Goal: Task Accomplishment & Management: Complete application form

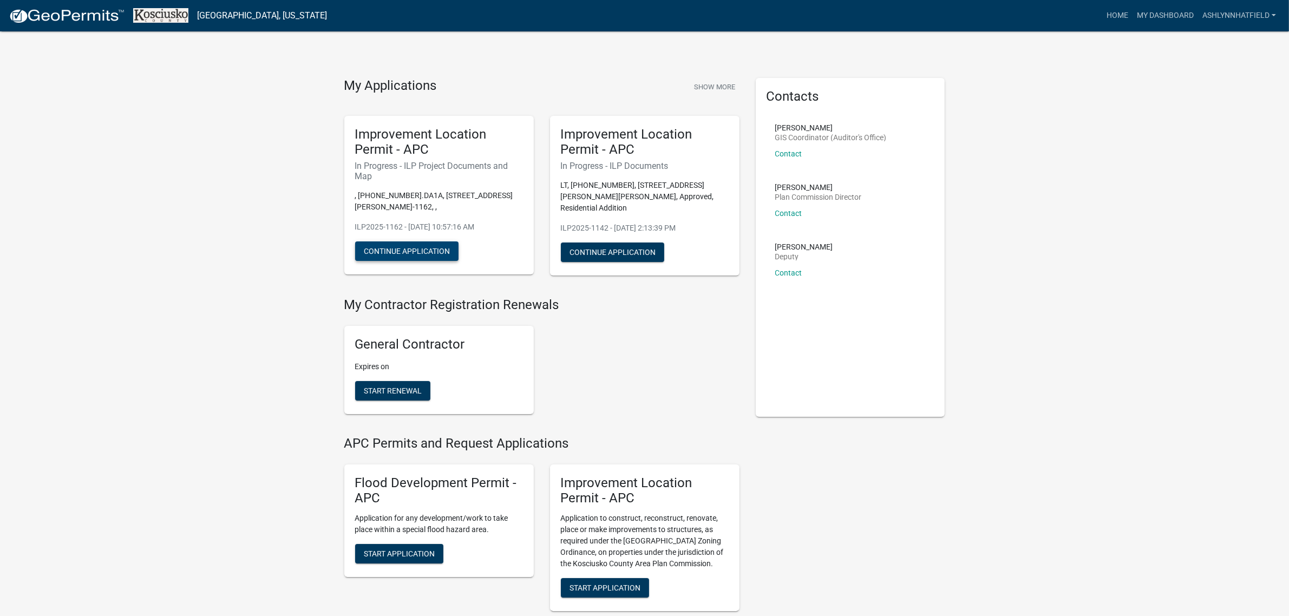
click at [420, 250] on button "Continue Application" at bounding box center [406, 250] width 103 height 19
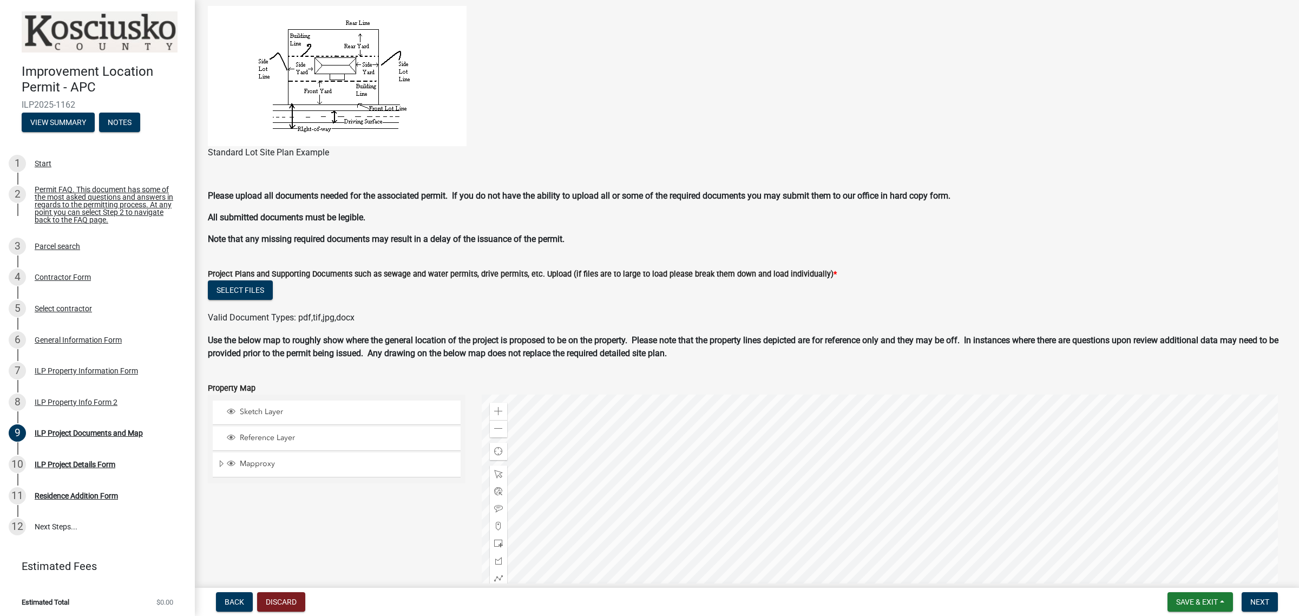
scroll to position [880, 0]
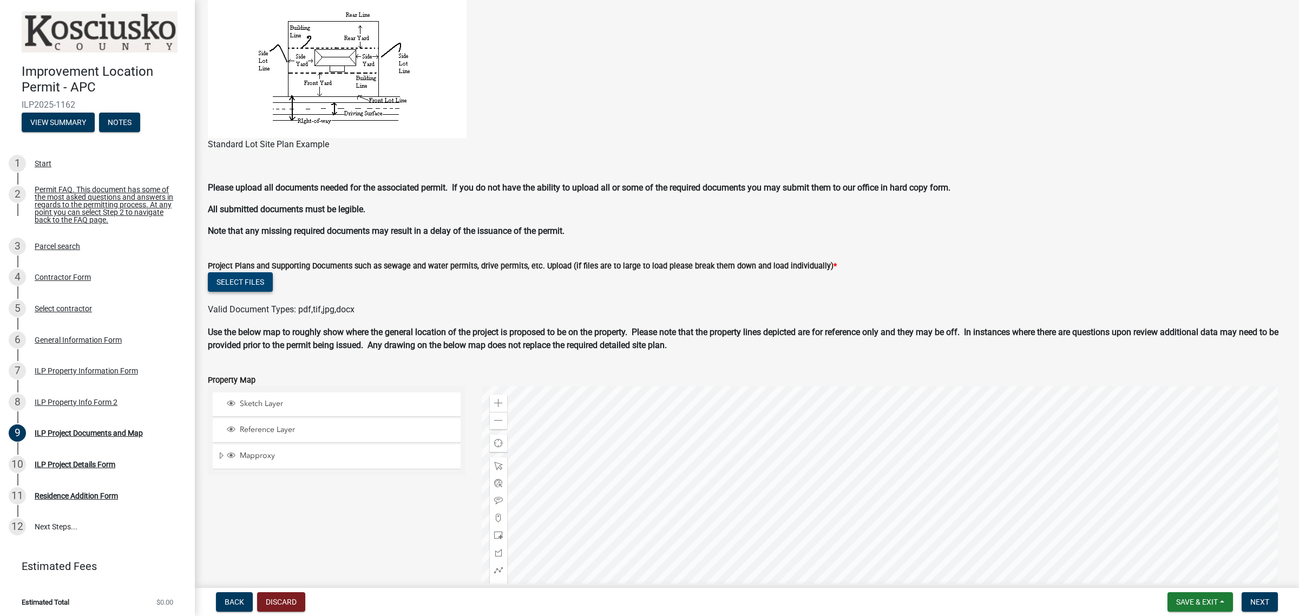
click at [244, 279] on button "Select files" at bounding box center [240, 281] width 65 height 19
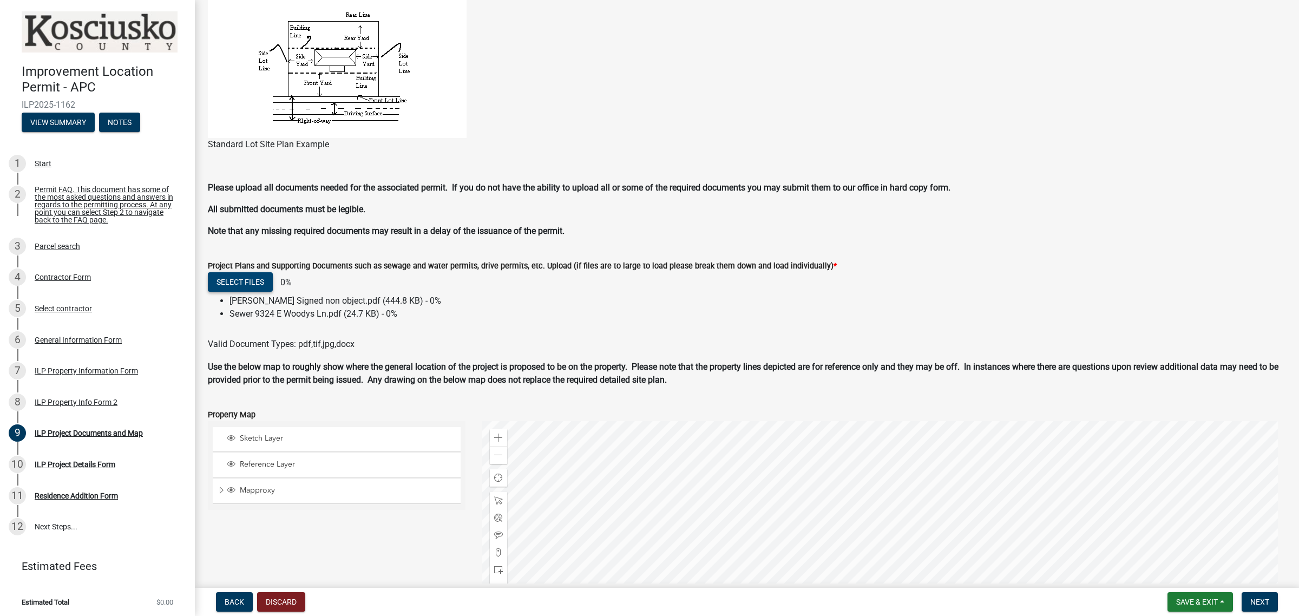
click at [245, 279] on button "Select files" at bounding box center [240, 281] width 65 height 19
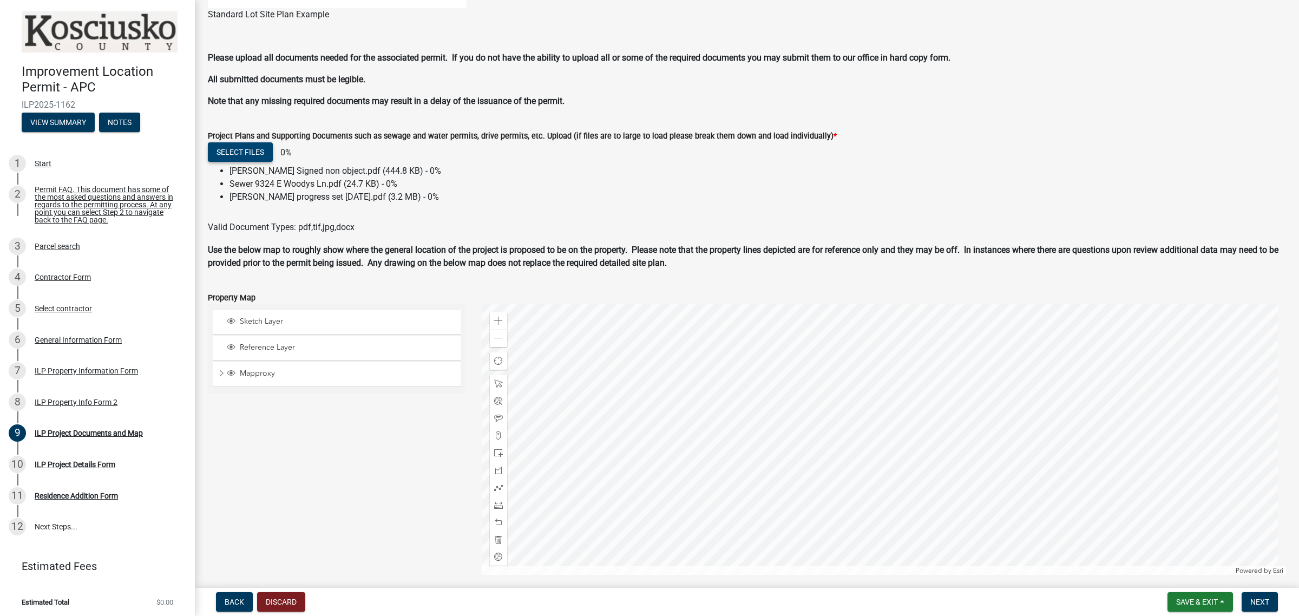
scroll to position [1015, 0]
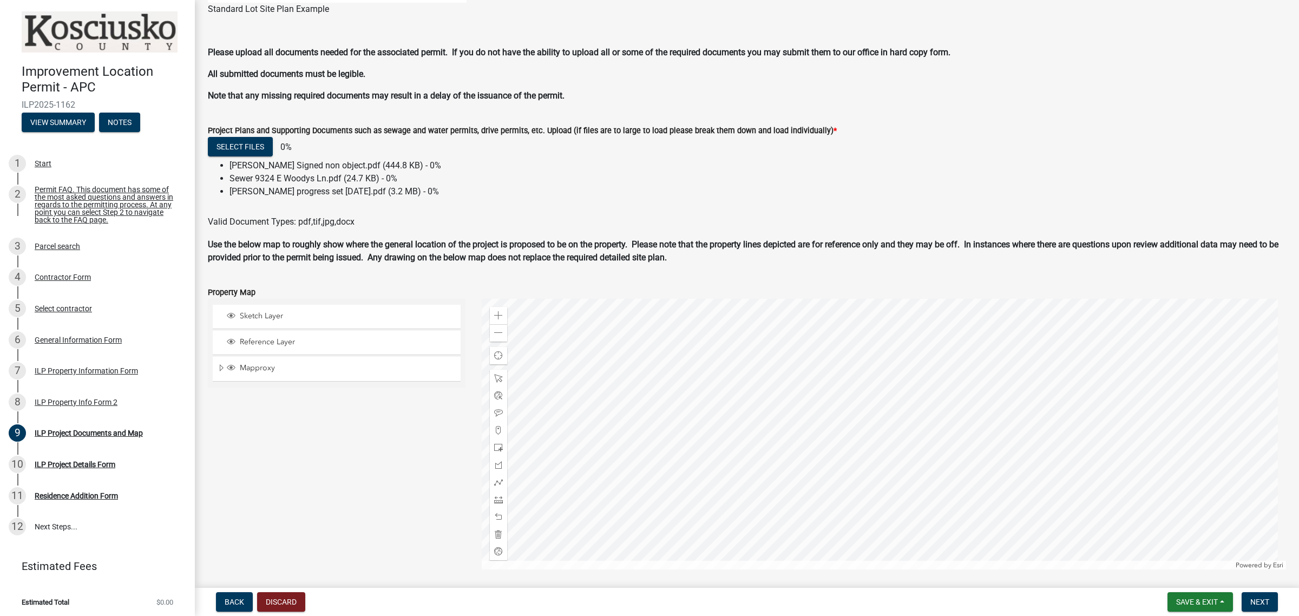
click at [369, 192] on li "[PERSON_NAME] progress set [DATE].pdf (3.2 MB) - 0%" at bounding box center [758, 191] width 1057 height 13
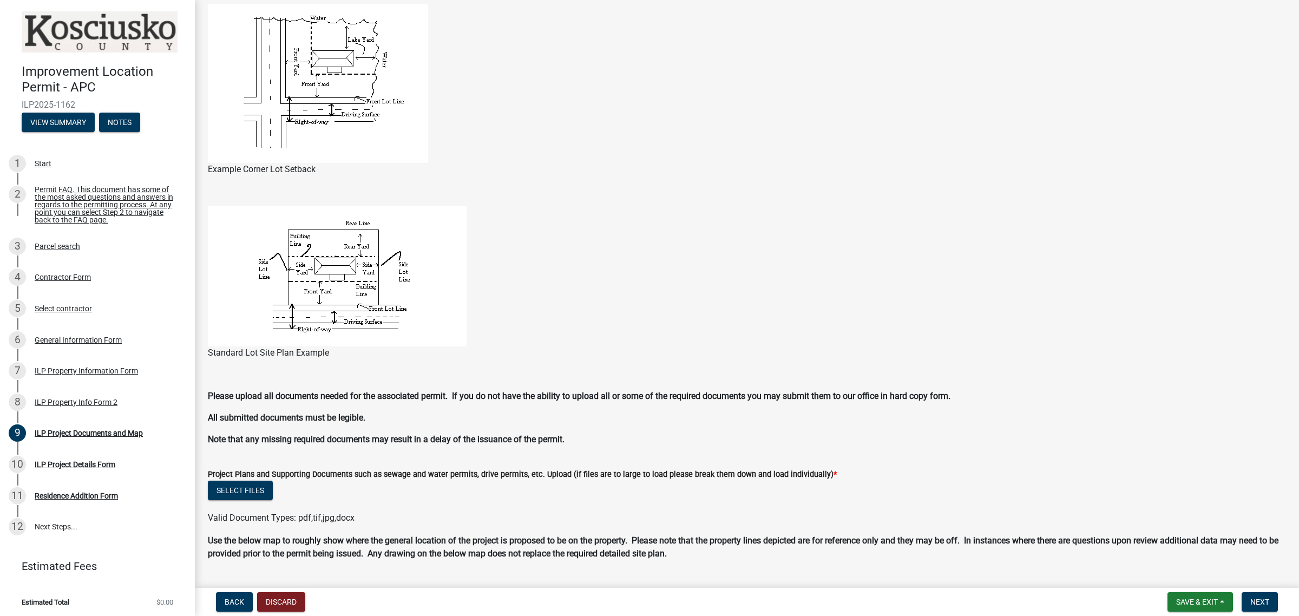
scroll to position [812, 0]
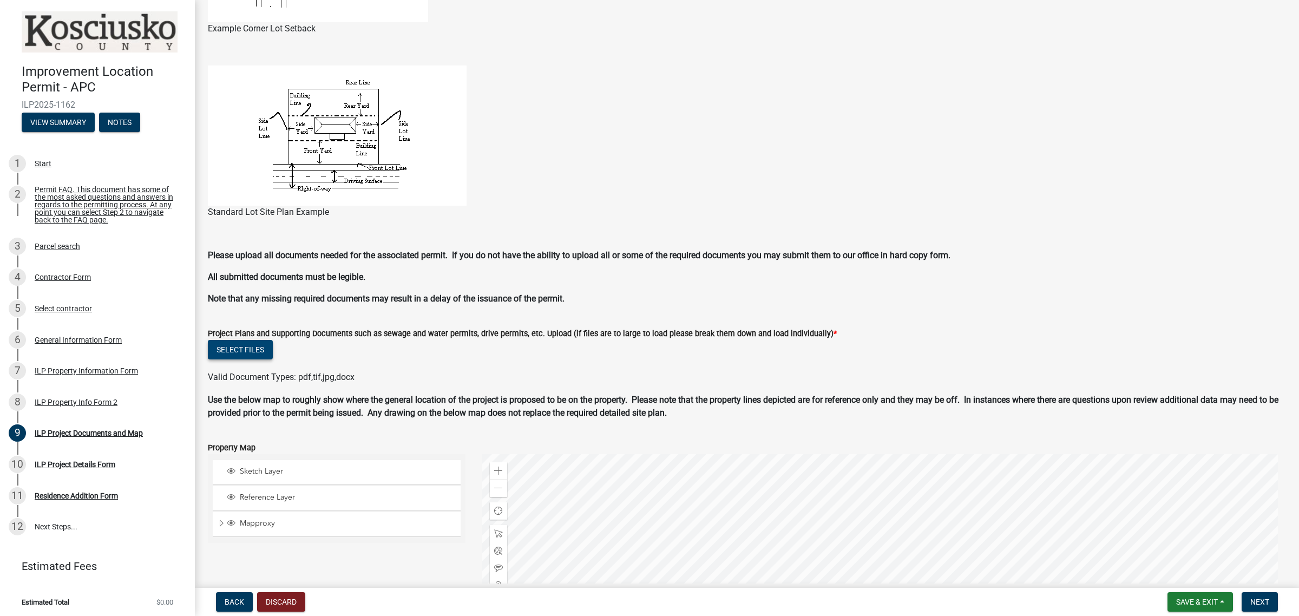
click at [244, 352] on button "Select files" at bounding box center [240, 349] width 65 height 19
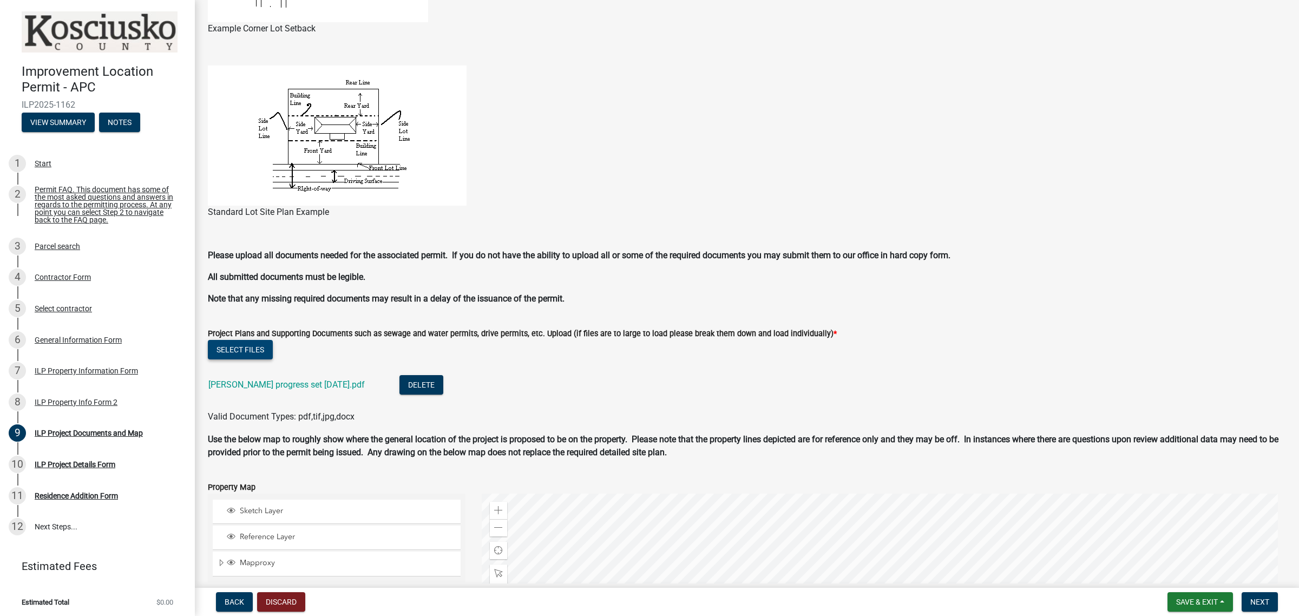
click at [243, 344] on button "Select files" at bounding box center [240, 349] width 65 height 19
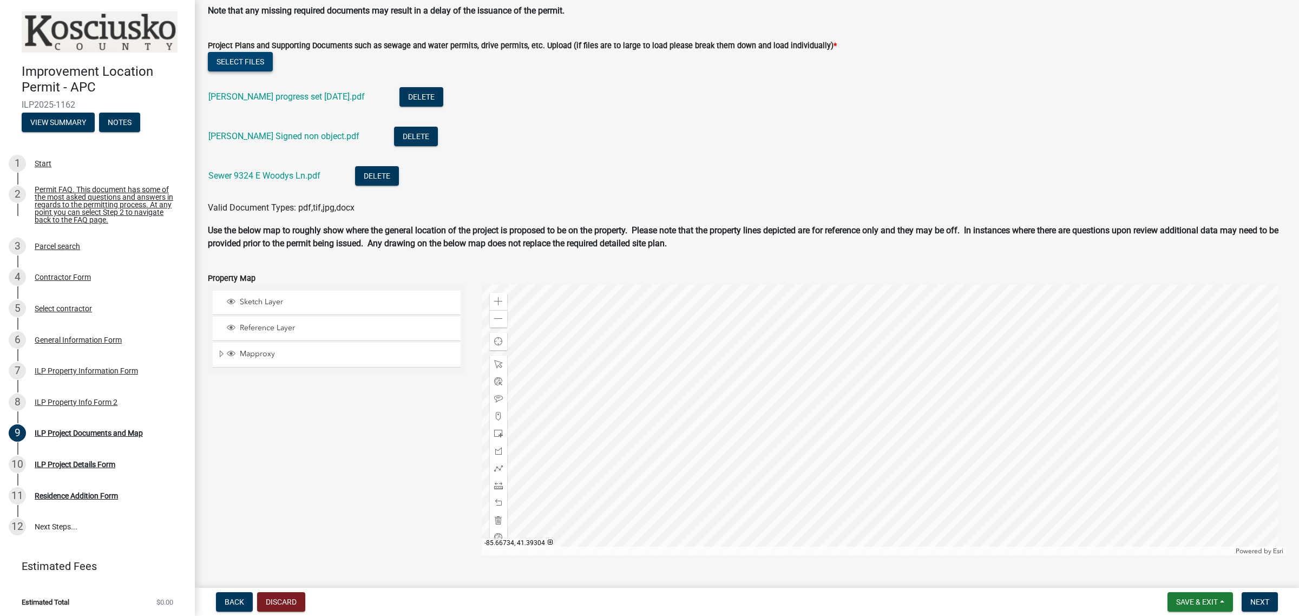
scroll to position [1122, 0]
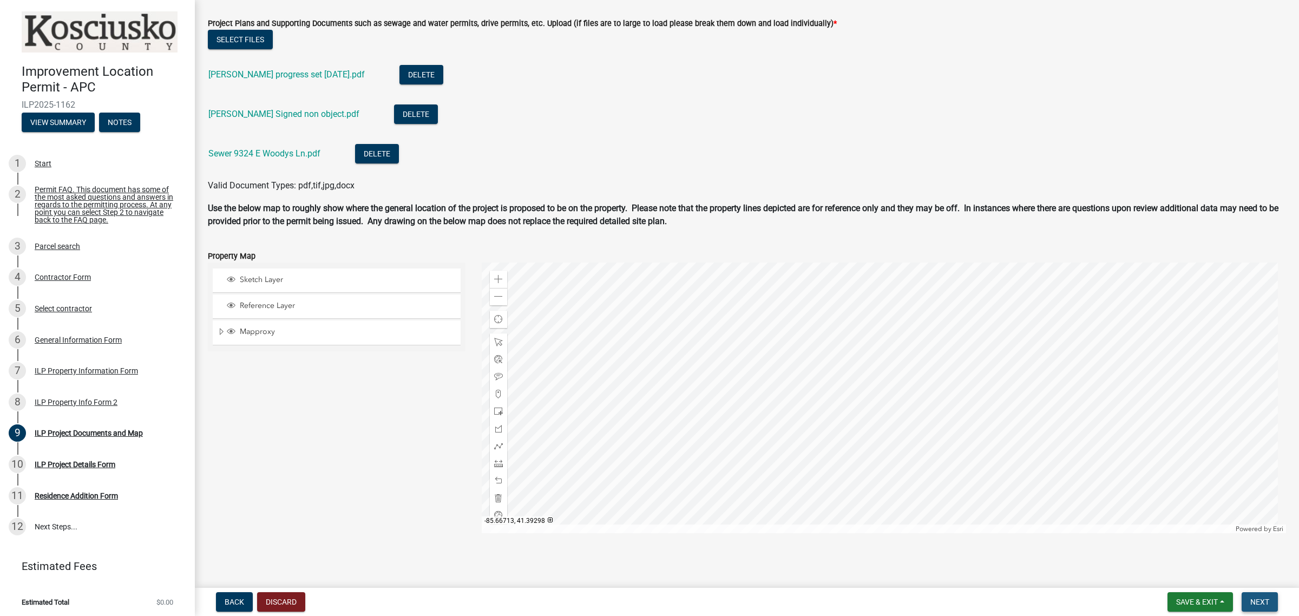
click at [1260, 596] on button "Next" at bounding box center [1260, 601] width 36 height 19
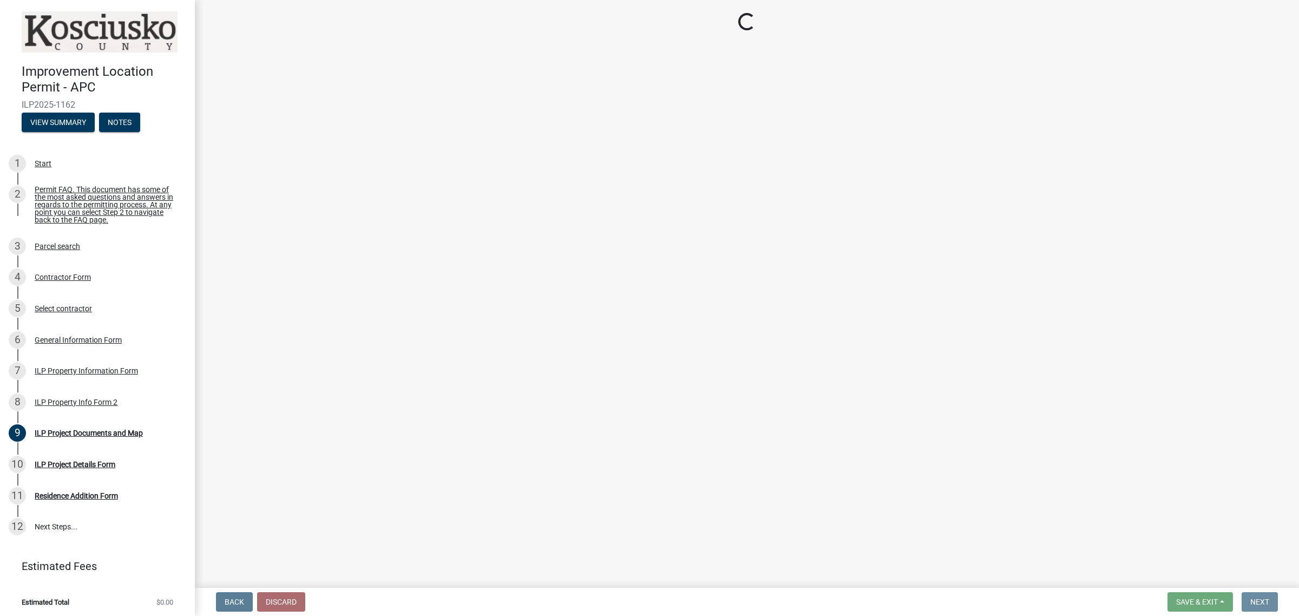
scroll to position [0, 0]
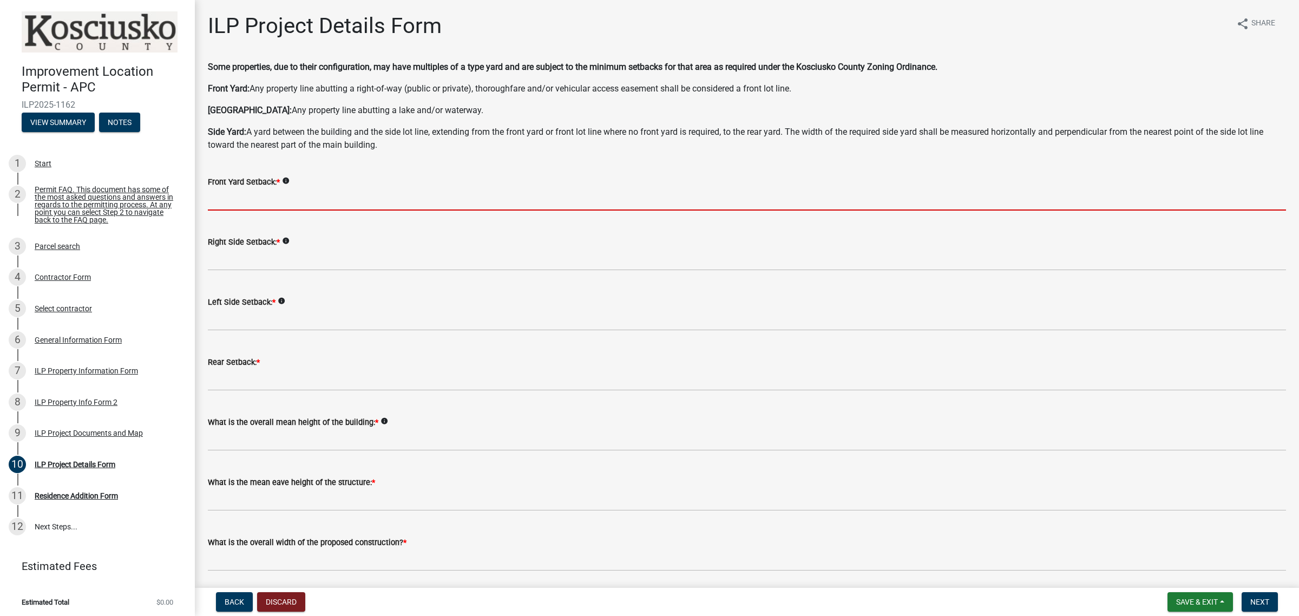
click at [385, 202] on input "text" at bounding box center [747, 199] width 1079 height 22
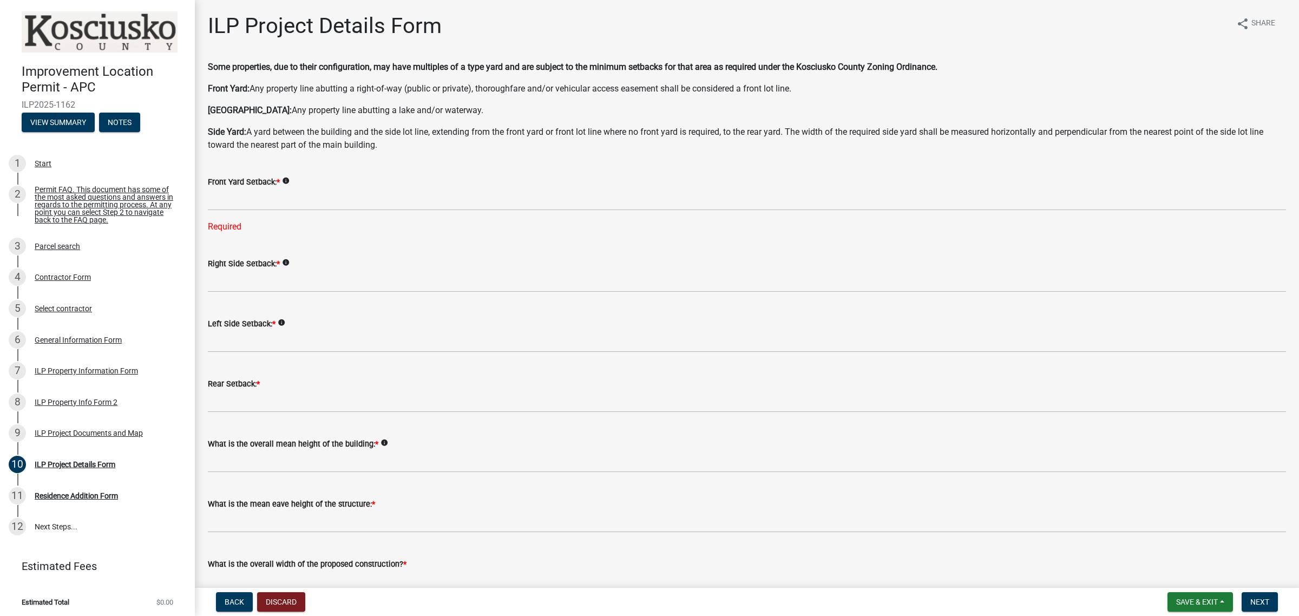
click at [556, 533] on wm-data-entity-input "What is the mean eave height of the structure: *" at bounding box center [747, 512] width 1079 height 60
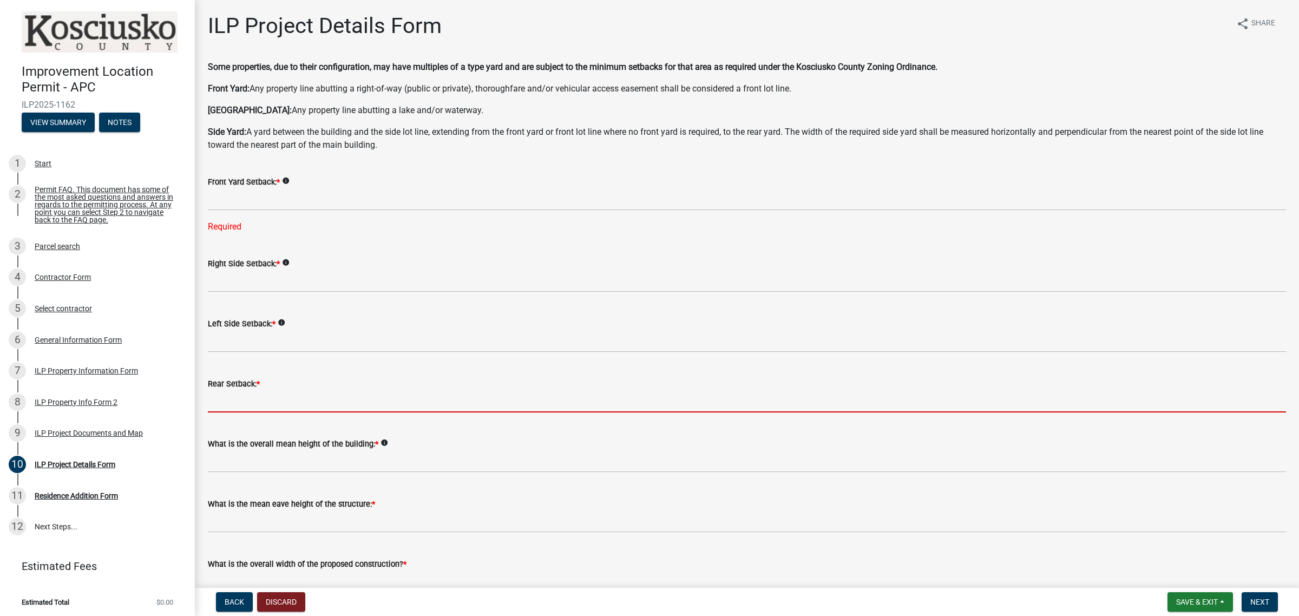
click at [267, 397] on input "text" at bounding box center [747, 401] width 1079 height 22
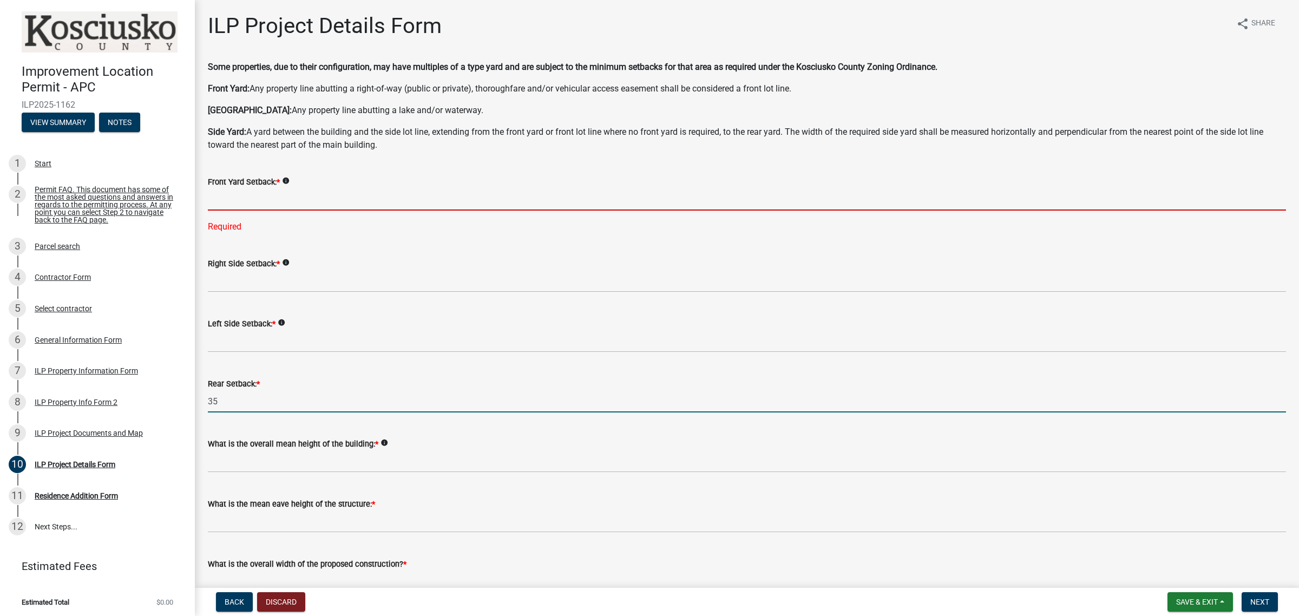
type input "35.0"
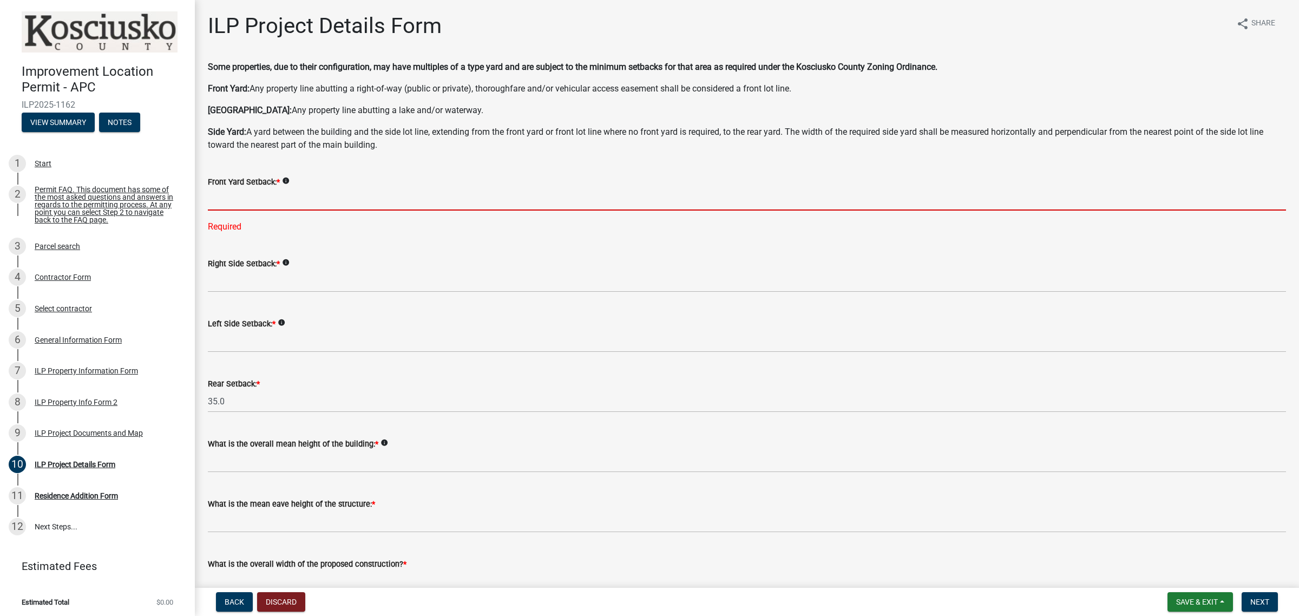
click at [289, 200] on input "text" at bounding box center [747, 199] width 1079 height 22
type input "25.0"
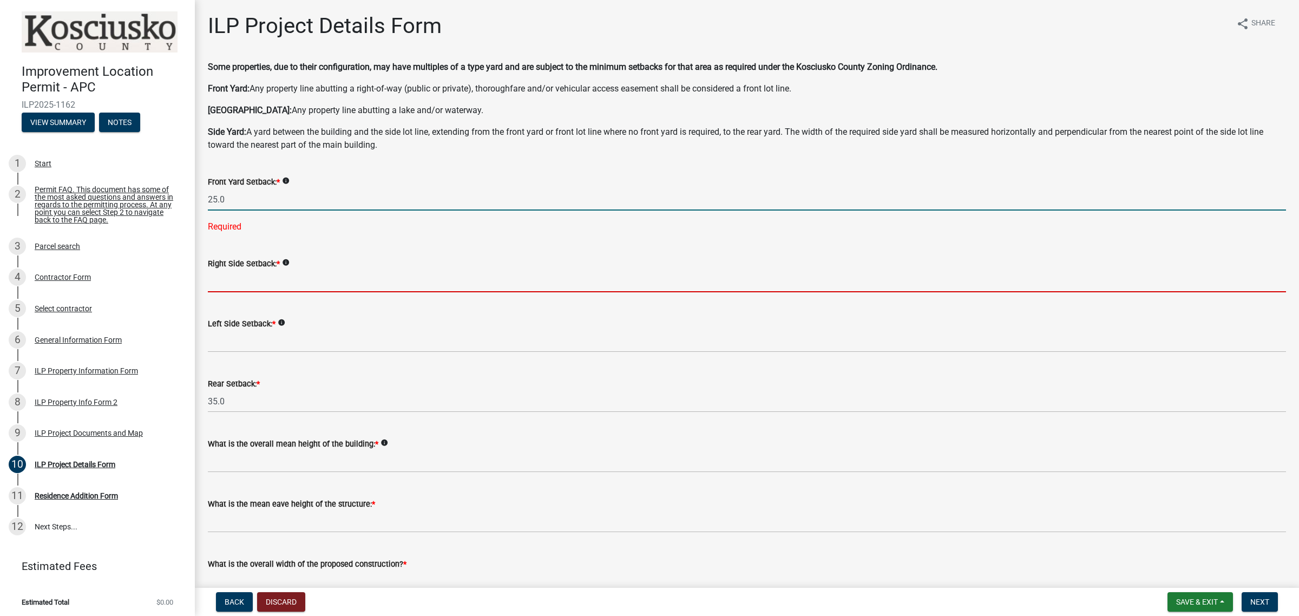
click at [299, 277] on wm-data-entity-input "Right Side Setback: * info" at bounding box center [747, 272] width 1079 height 60
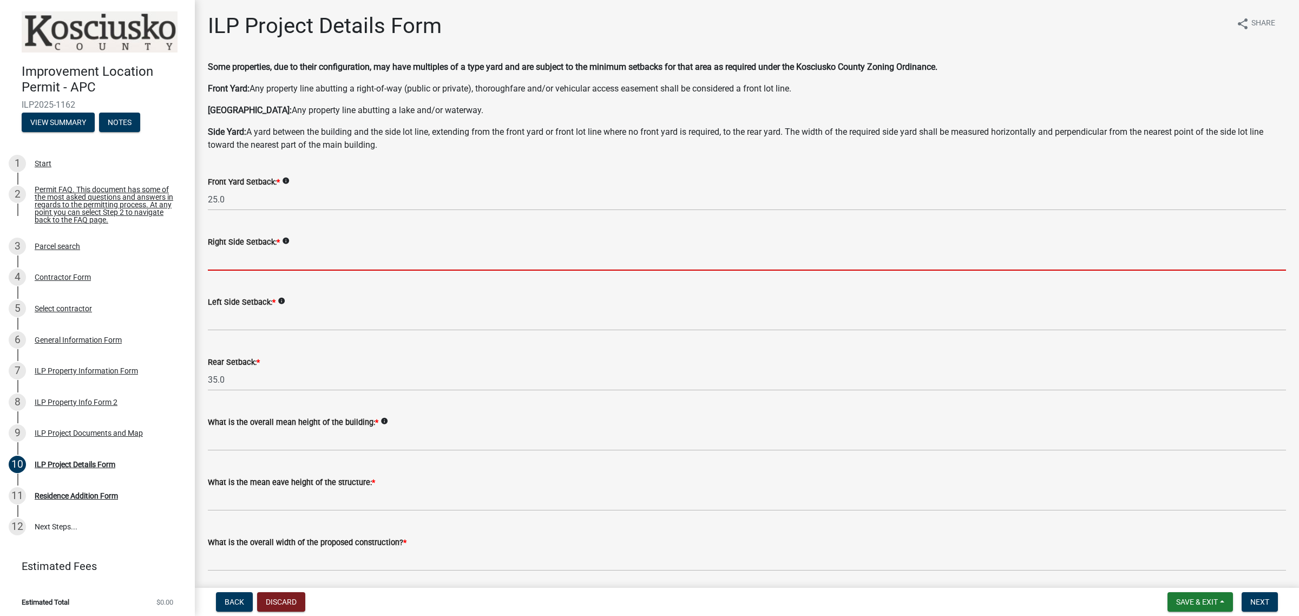
type input "5.0"
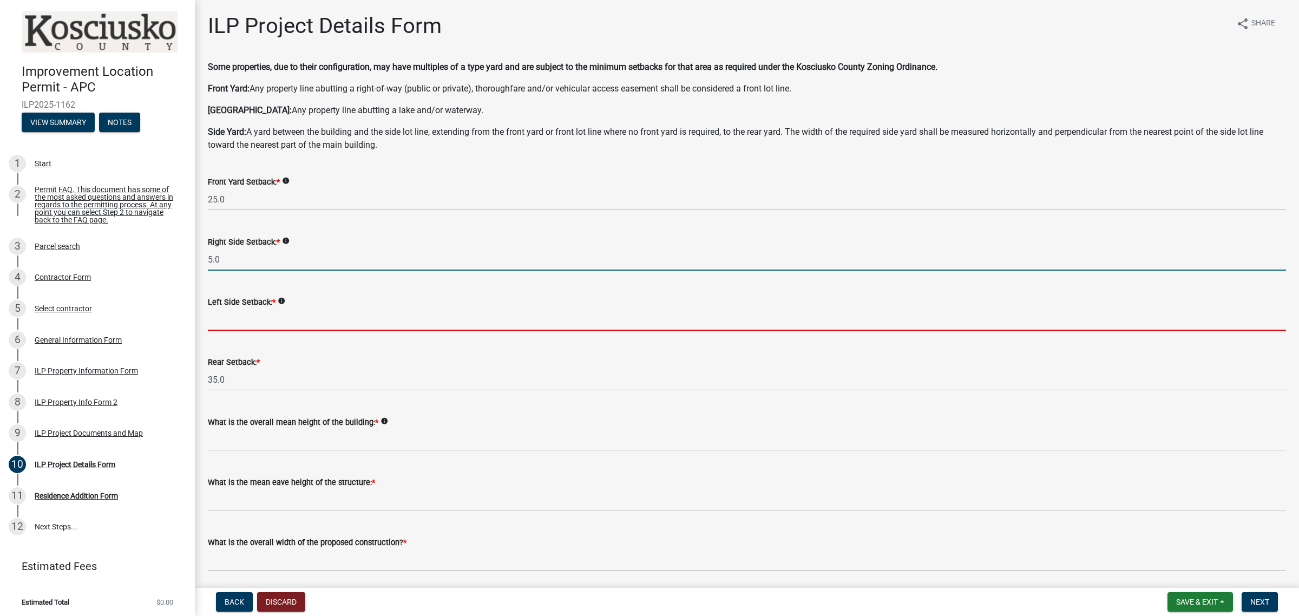
click at [296, 313] on input "text" at bounding box center [747, 320] width 1079 height 22
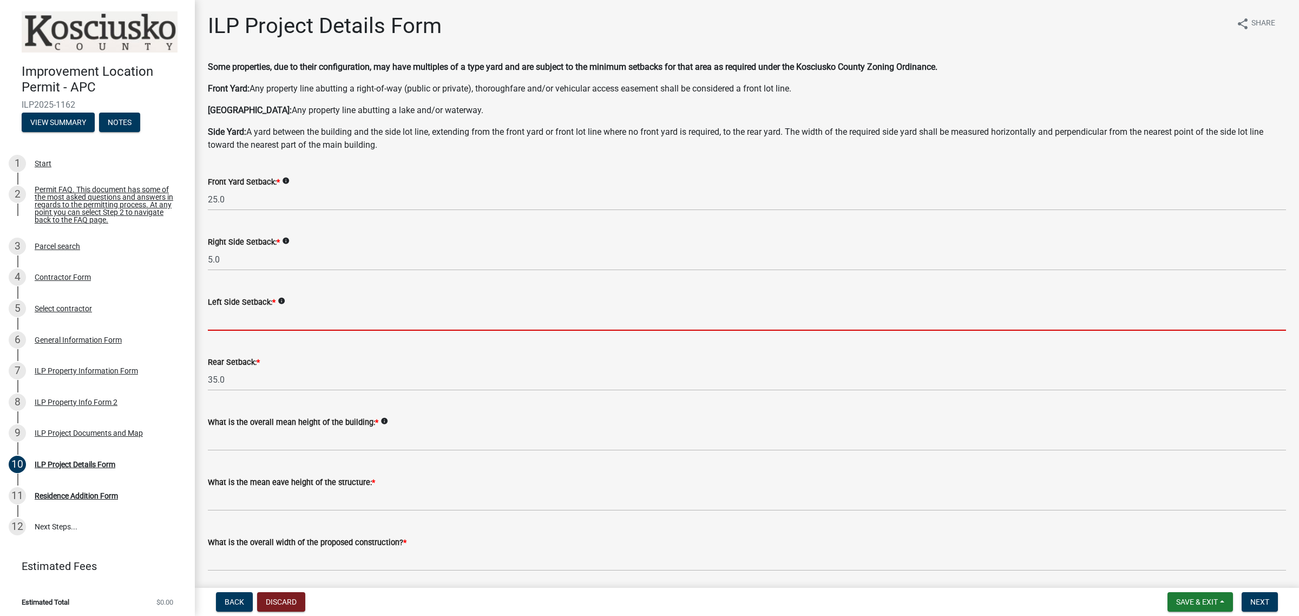
type input "5.0"
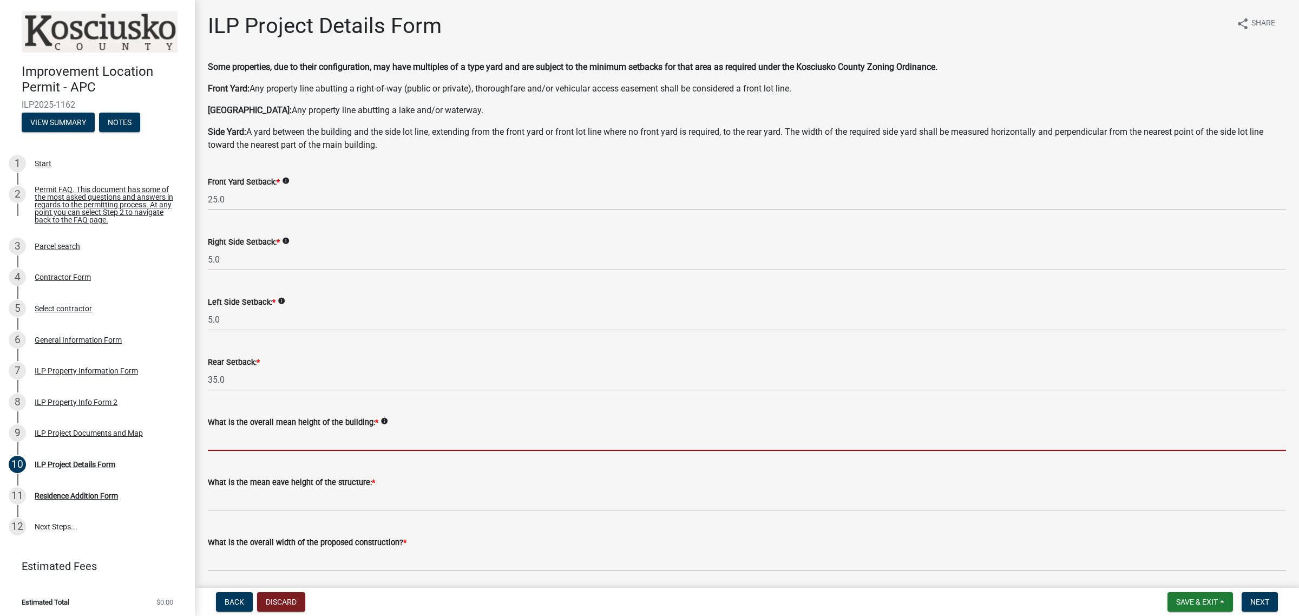
click at [289, 437] on input "text" at bounding box center [747, 440] width 1079 height 22
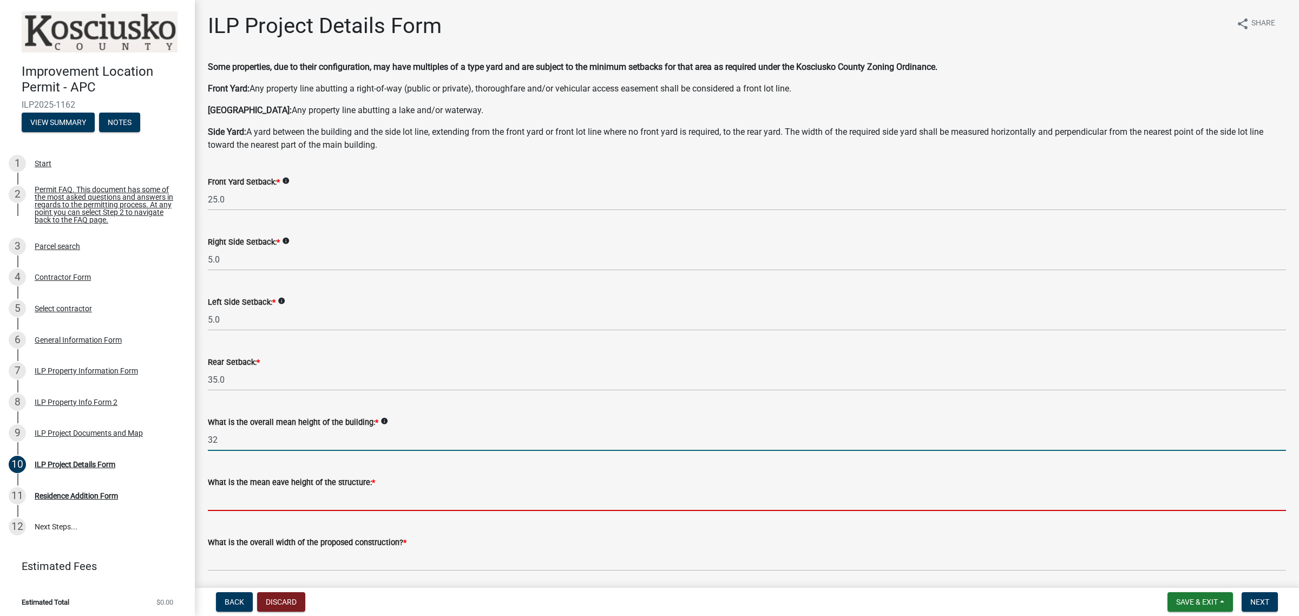
type input "32.0"
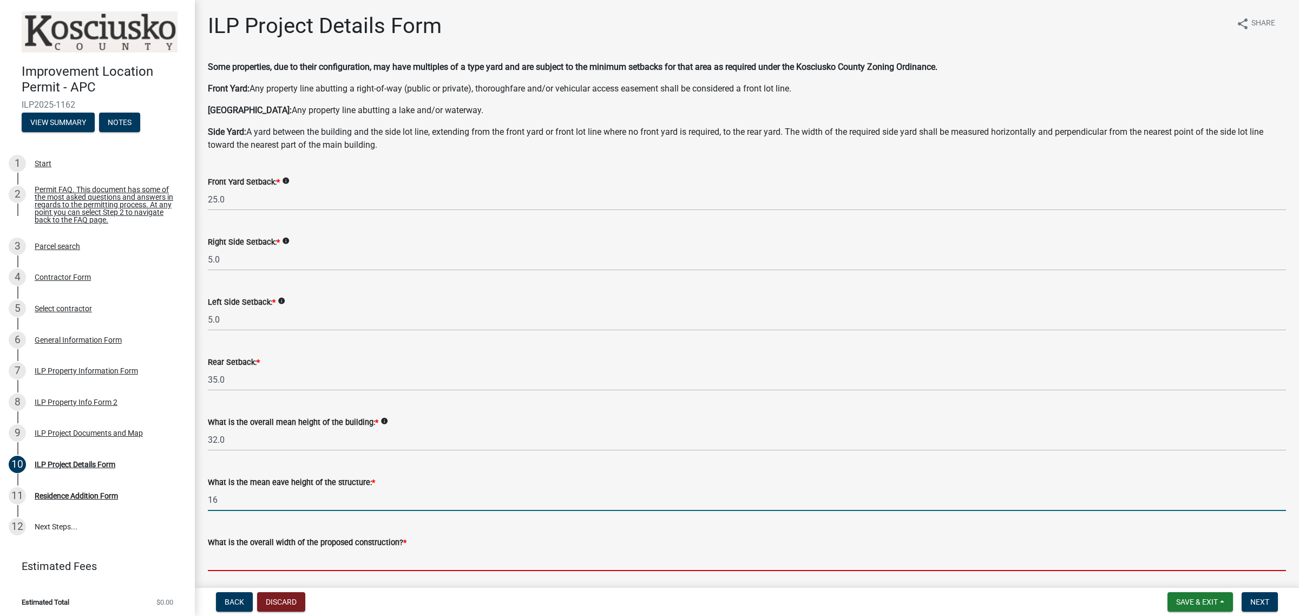
type input "16.0"
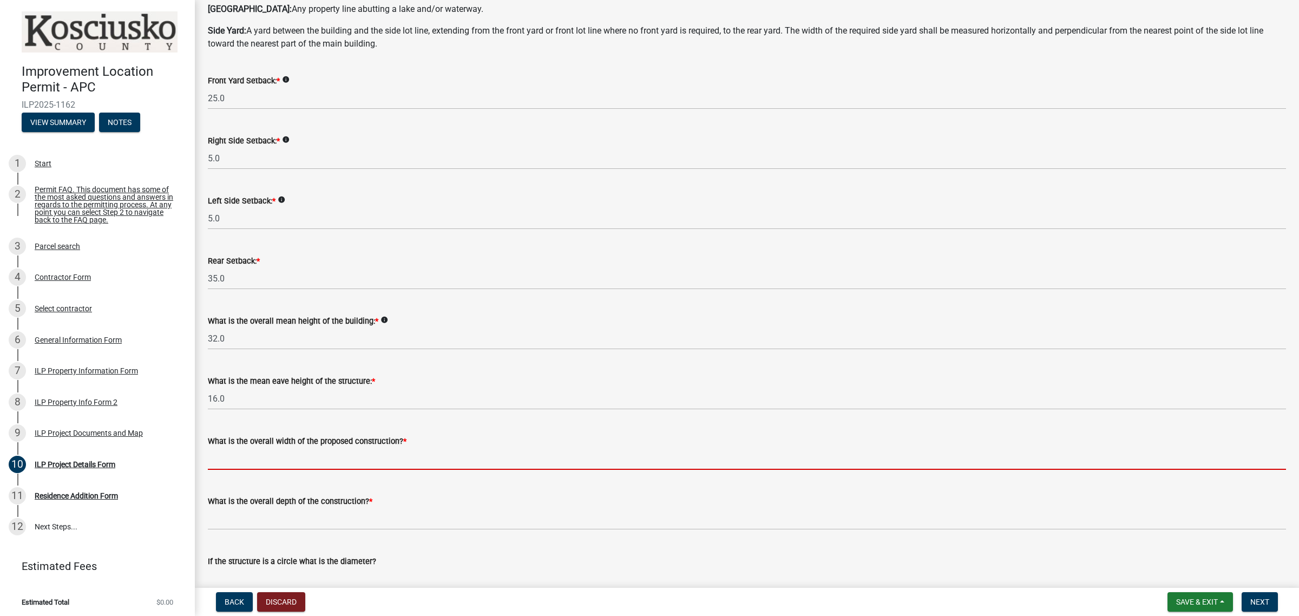
scroll to position [135, 0]
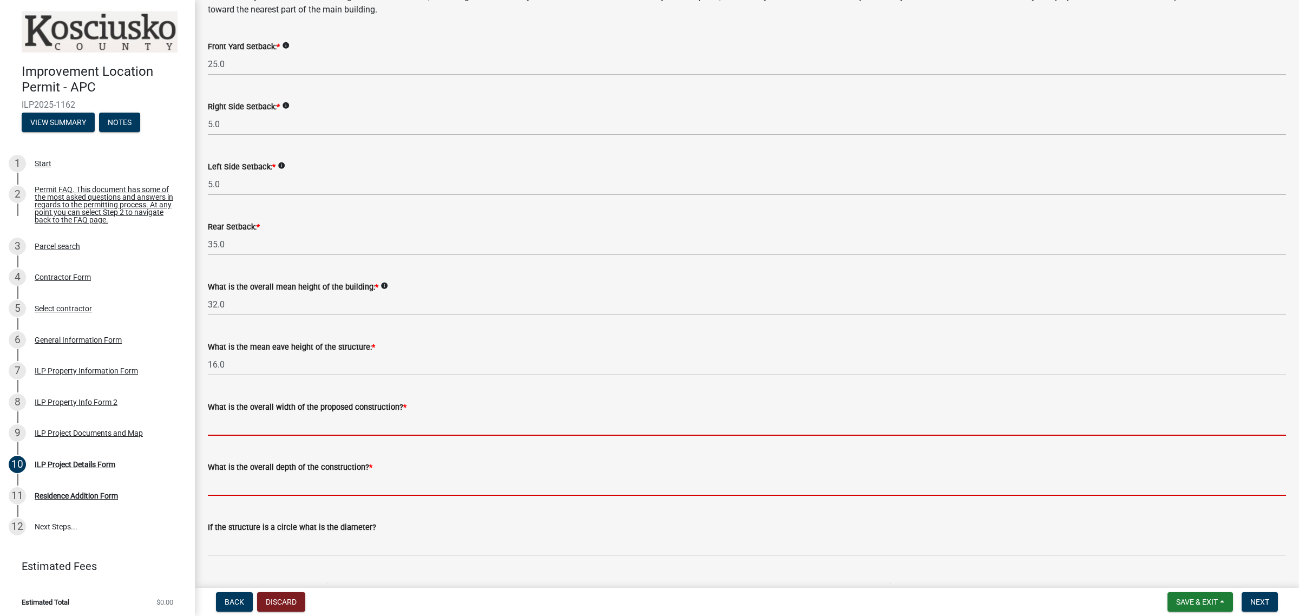
click at [336, 486] on form "What is the overall depth of the construction? *" at bounding box center [747, 478] width 1079 height 35
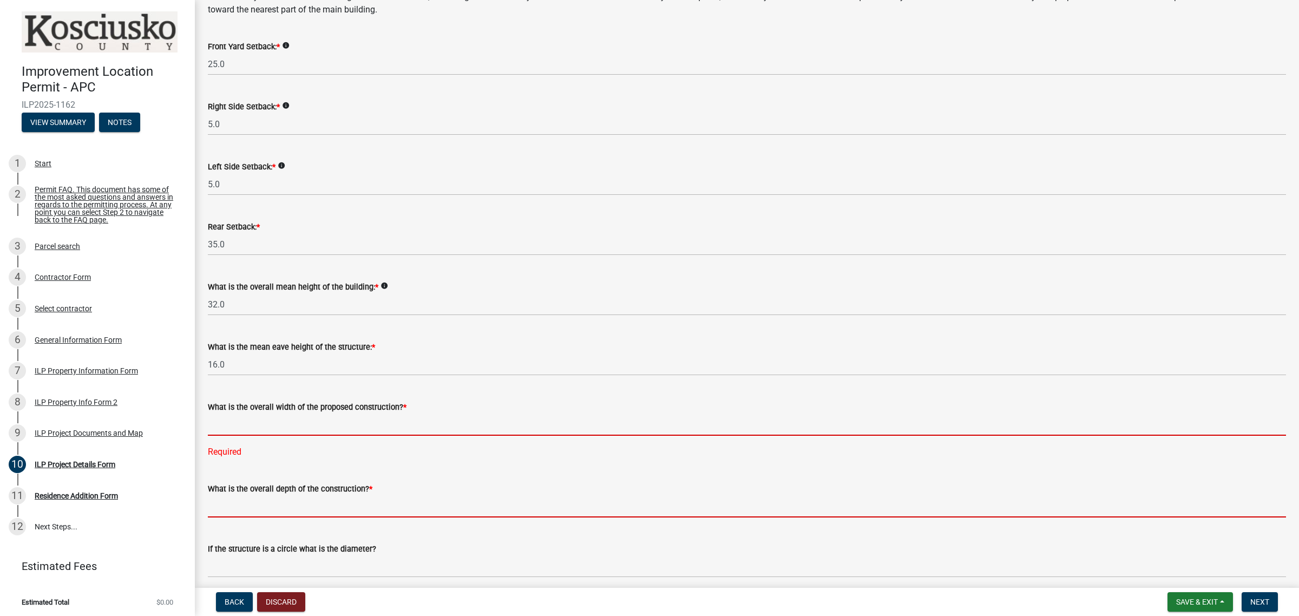
click at [232, 415] on input "text" at bounding box center [747, 425] width 1079 height 22
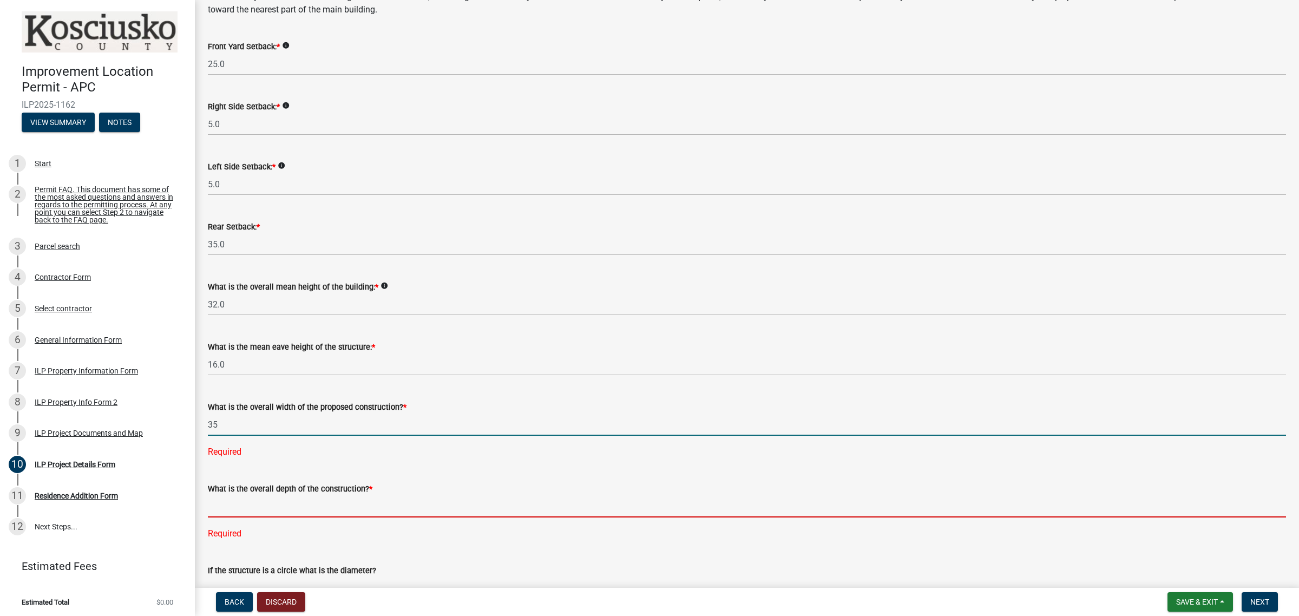
type input "35.00"
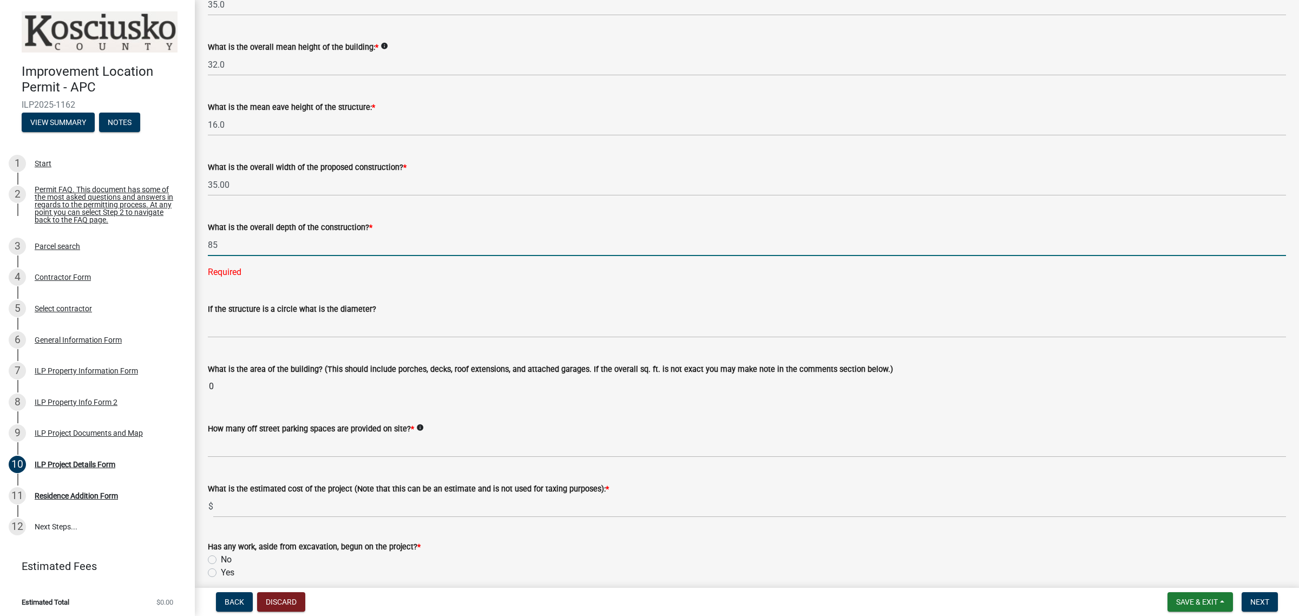
scroll to position [406, 0]
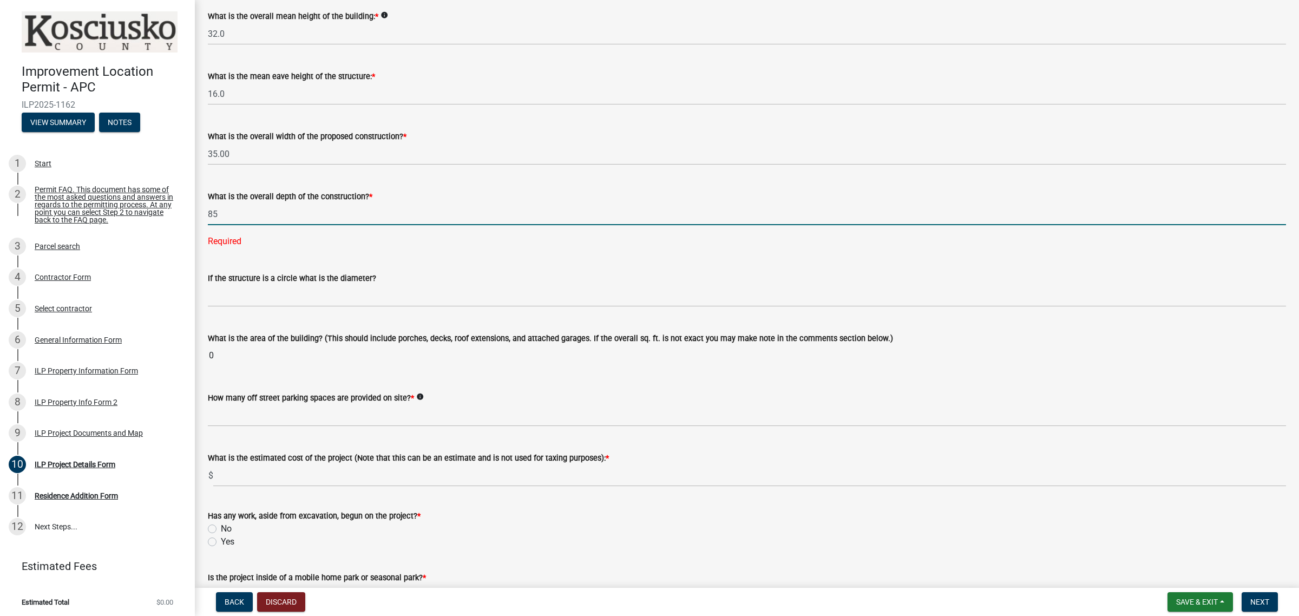
type input "85.00"
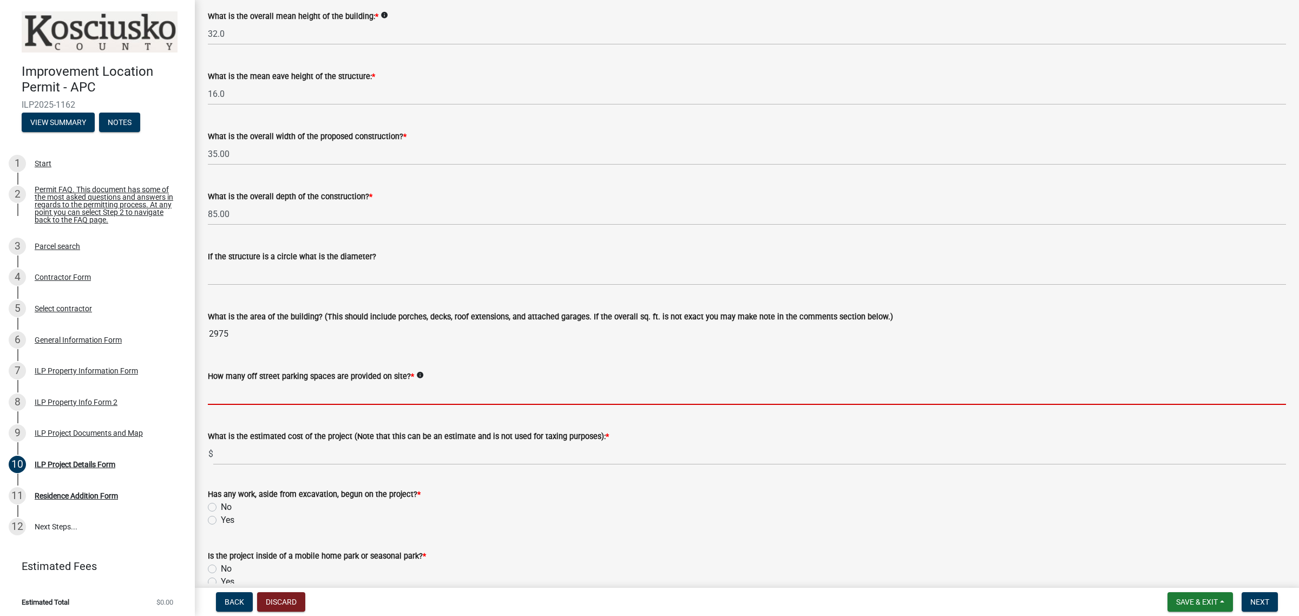
click at [271, 391] on input "text" at bounding box center [747, 394] width 1079 height 22
type input "6"
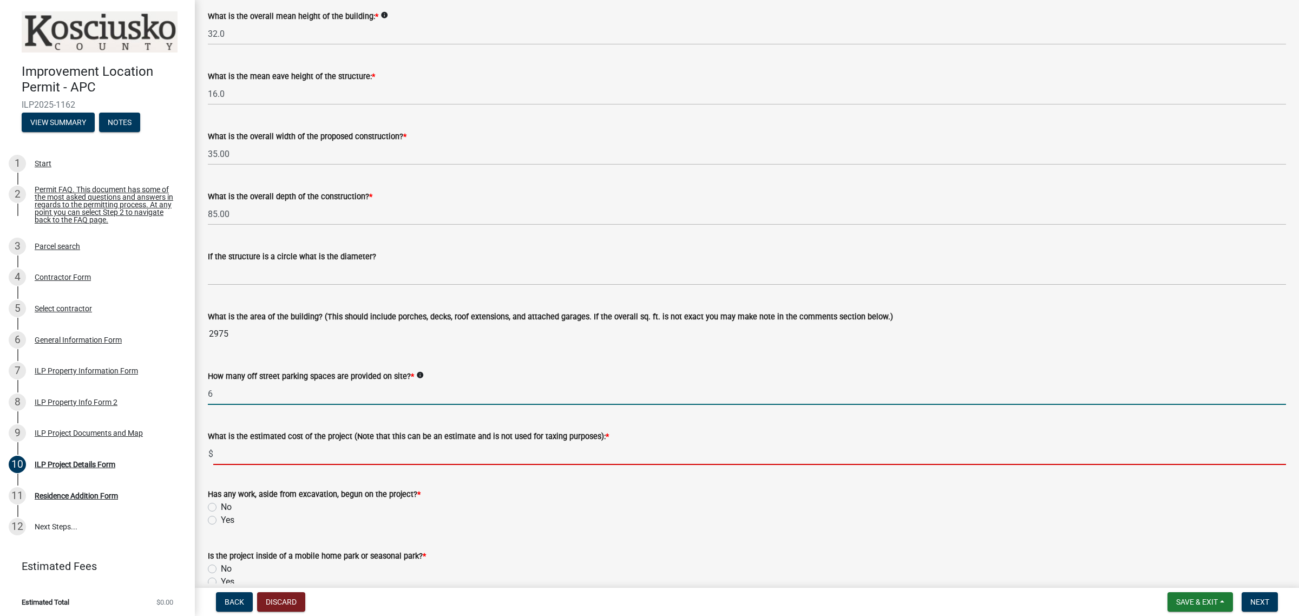
click at [323, 453] on input "text" at bounding box center [749, 454] width 1073 height 22
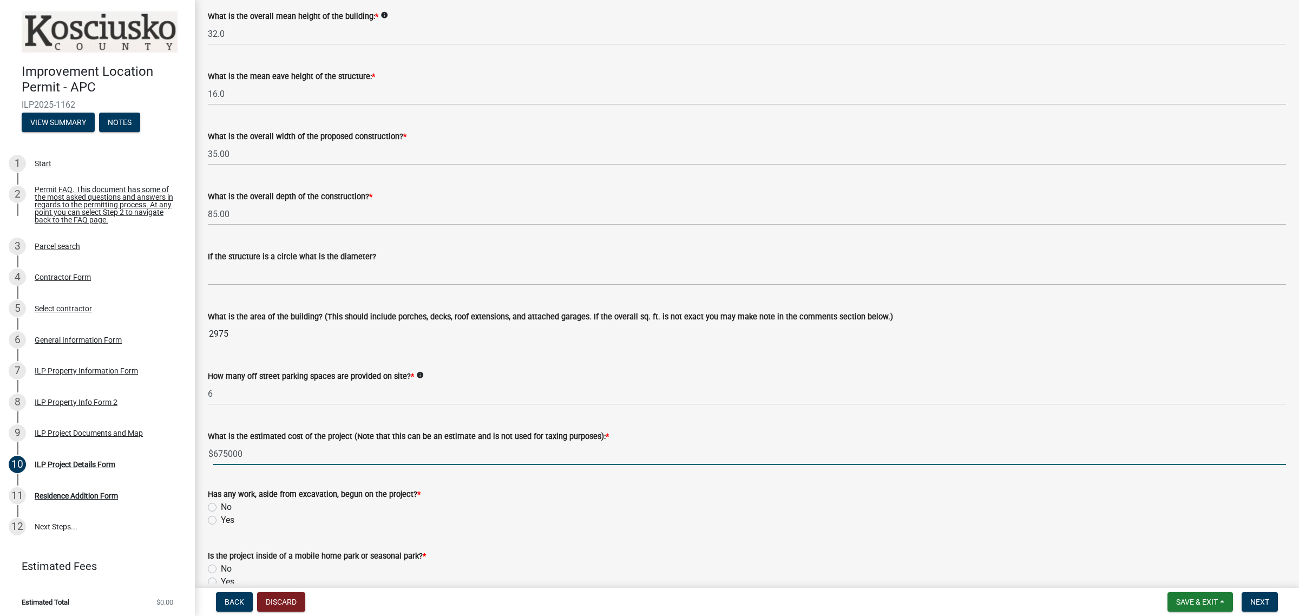
type input "675000"
click at [217, 504] on div "No" at bounding box center [747, 507] width 1079 height 13
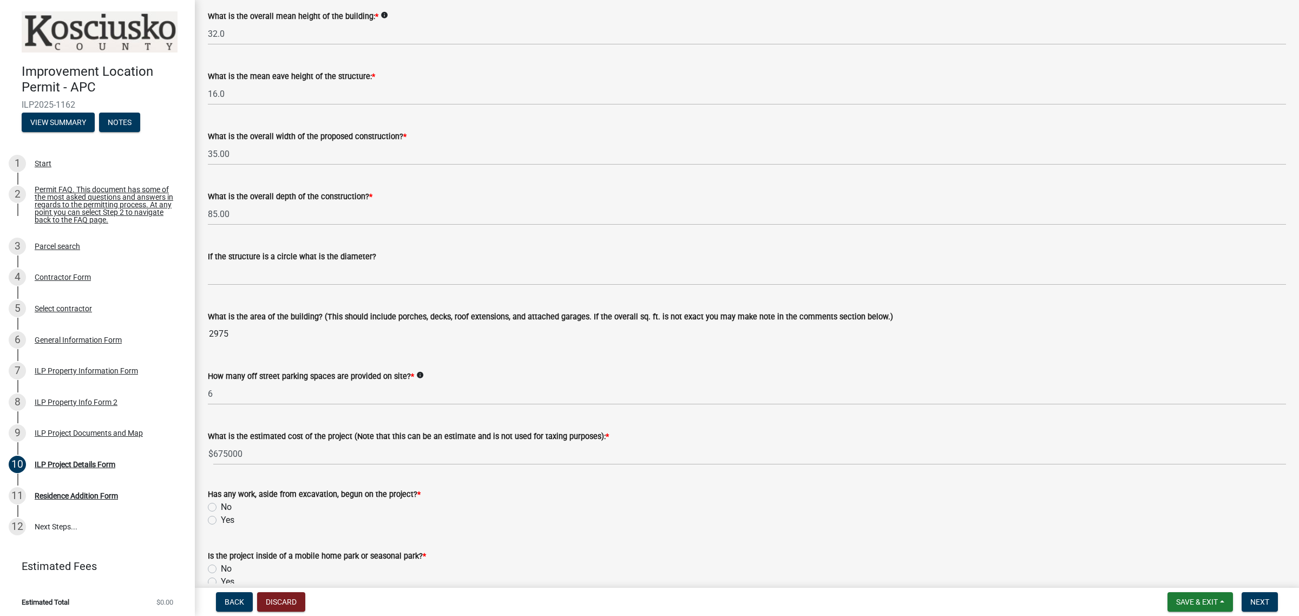
click at [221, 505] on label "No" at bounding box center [226, 507] width 11 height 13
click at [221, 505] on input "No" at bounding box center [224, 504] width 7 height 7
radio input "true"
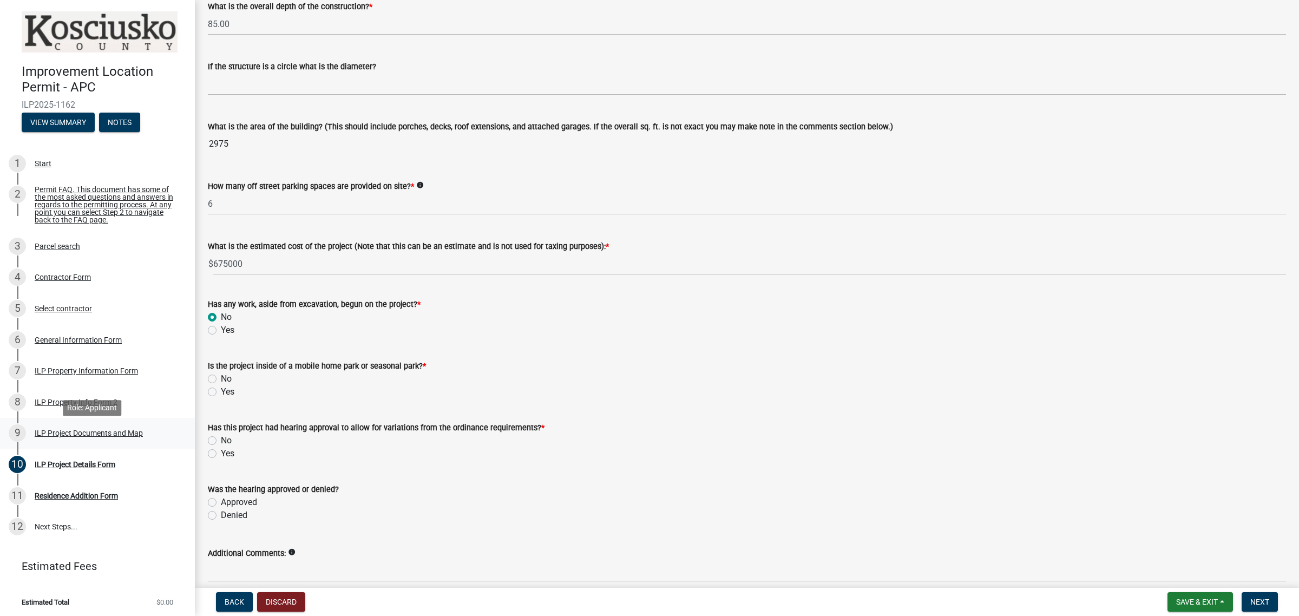
scroll to position [609, 0]
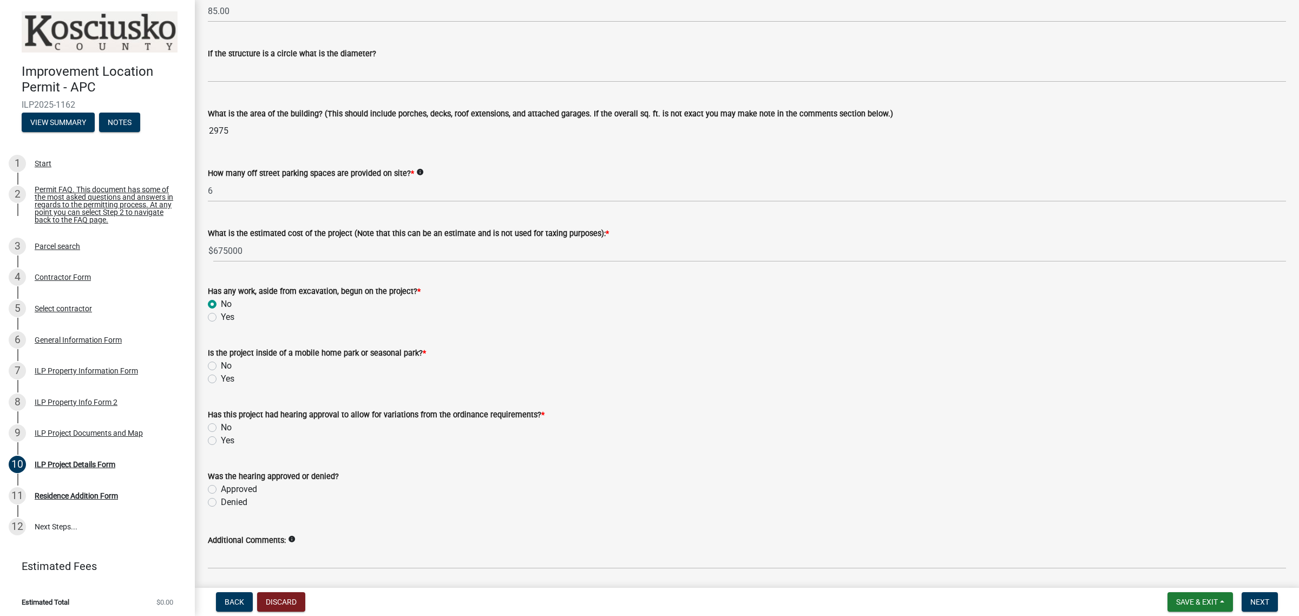
click at [221, 364] on label "No" at bounding box center [226, 366] width 11 height 13
click at [221, 364] on input "No" at bounding box center [224, 363] width 7 height 7
radio input "true"
click at [221, 427] on label "No" at bounding box center [226, 427] width 11 height 13
click at [221, 427] on input "No" at bounding box center [224, 424] width 7 height 7
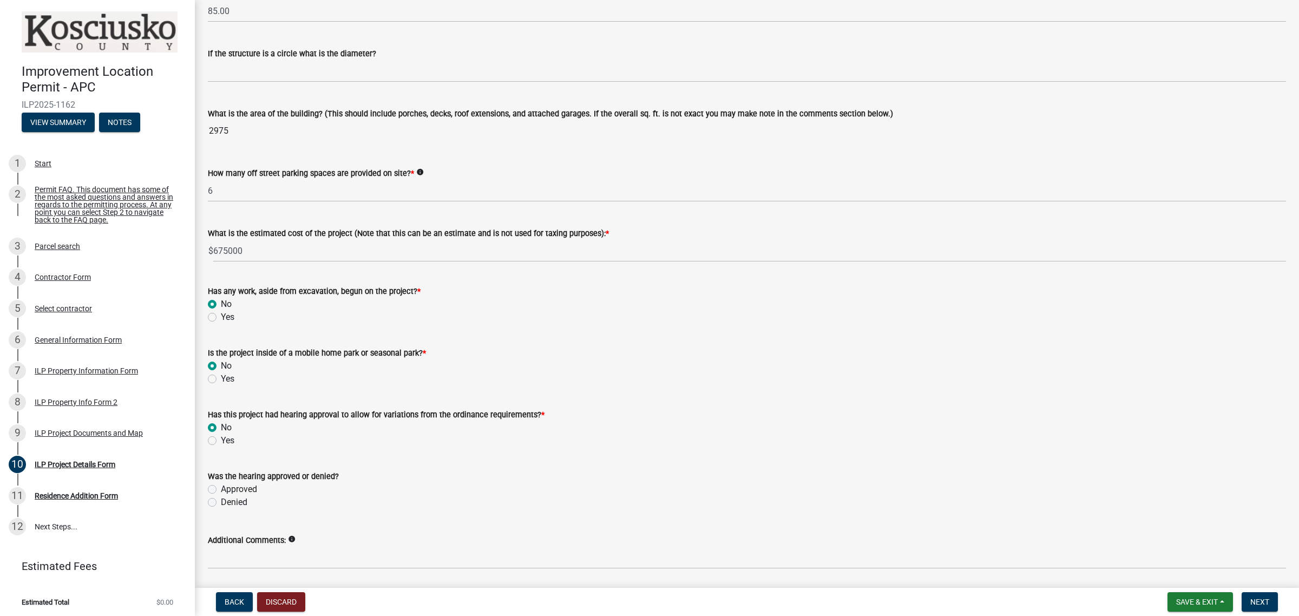
radio input "true"
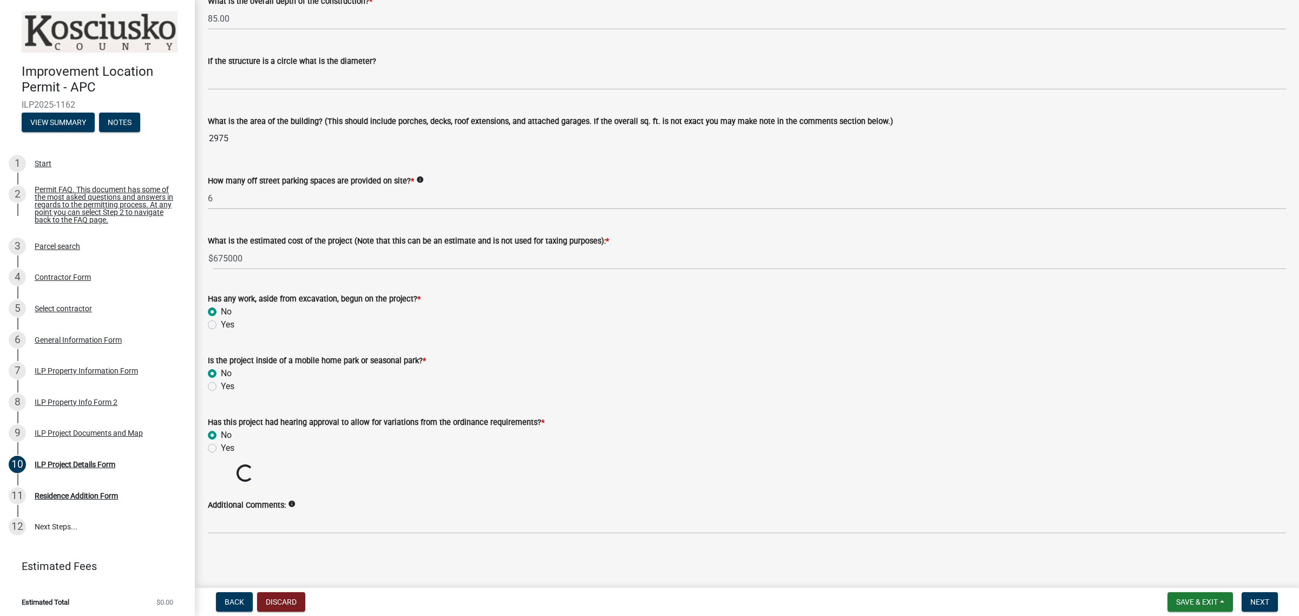
scroll to position [583, 0]
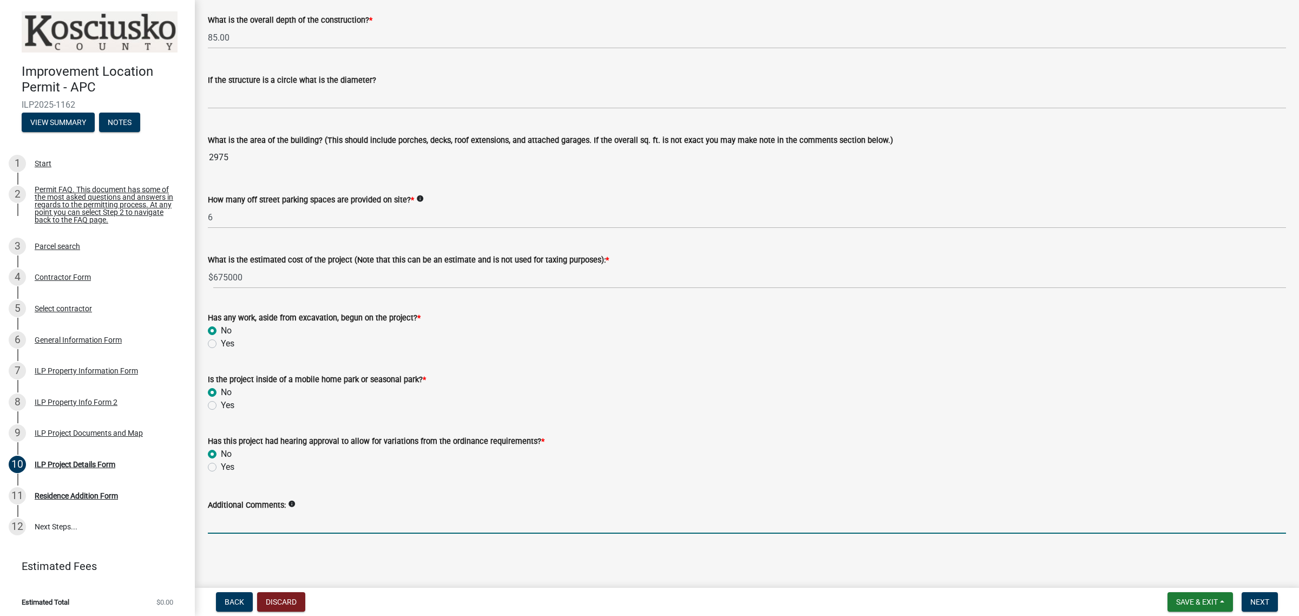
click at [337, 519] on input "Additional Comments:" at bounding box center [747, 523] width 1079 height 22
type input "I"
click at [1270, 600] on button "Next" at bounding box center [1260, 601] width 36 height 19
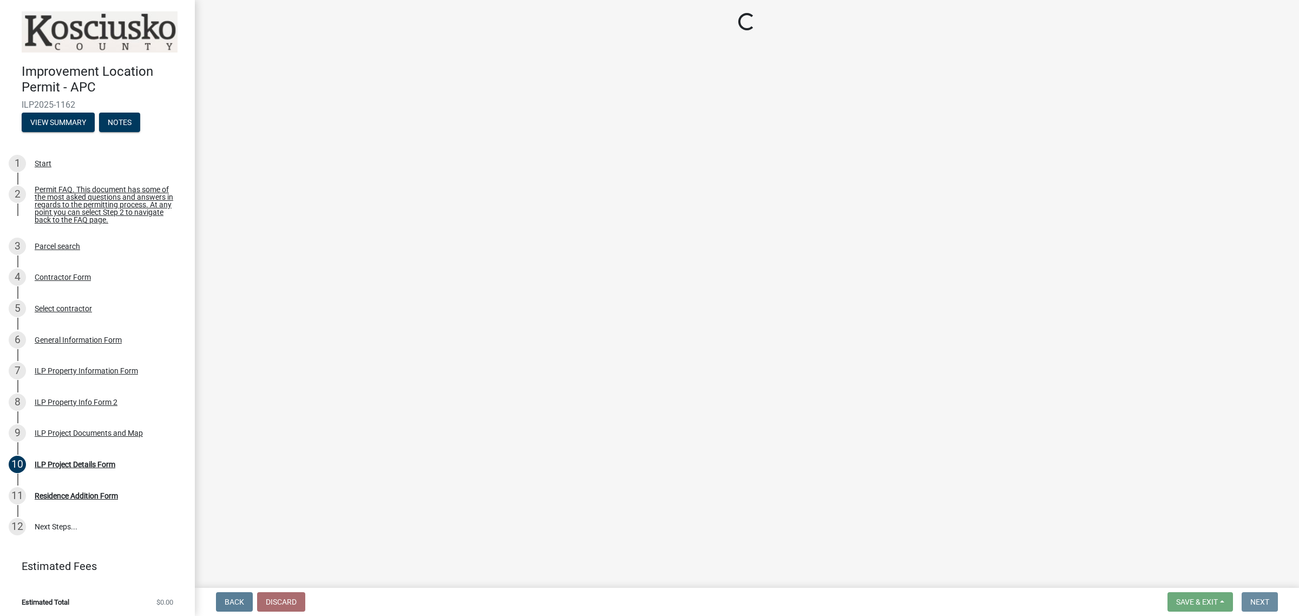
scroll to position [0, 0]
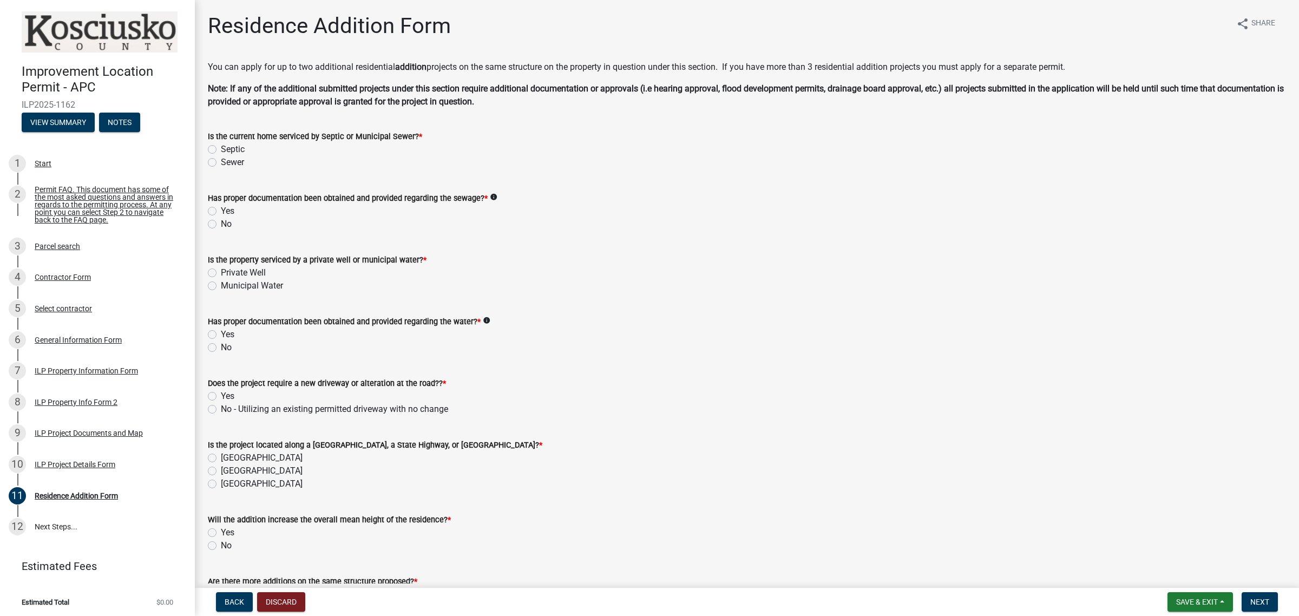
click at [233, 161] on label "Sewer" at bounding box center [232, 162] width 23 height 13
click at [228, 161] on input "Sewer" at bounding box center [224, 159] width 7 height 7
radio input "true"
click at [230, 209] on label "Yes" at bounding box center [228, 211] width 14 height 13
click at [228, 209] on input "Yes" at bounding box center [224, 208] width 7 height 7
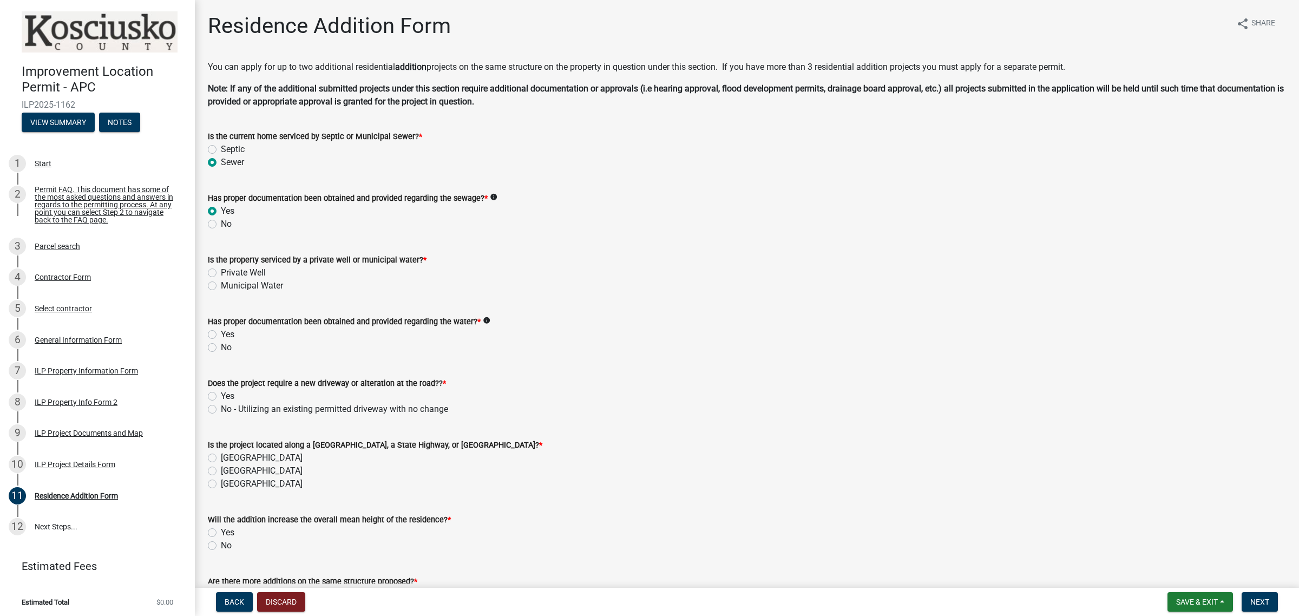
radio input "true"
click at [245, 269] on label "Private Well" at bounding box center [243, 272] width 45 height 13
click at [228, 269] on input "Private Well" at bounding box center [224, 269] width 7 height 7
radio input "true"
click at [227, 334] on label "Yes" at bounding box center [228, 334] width 14 height 13
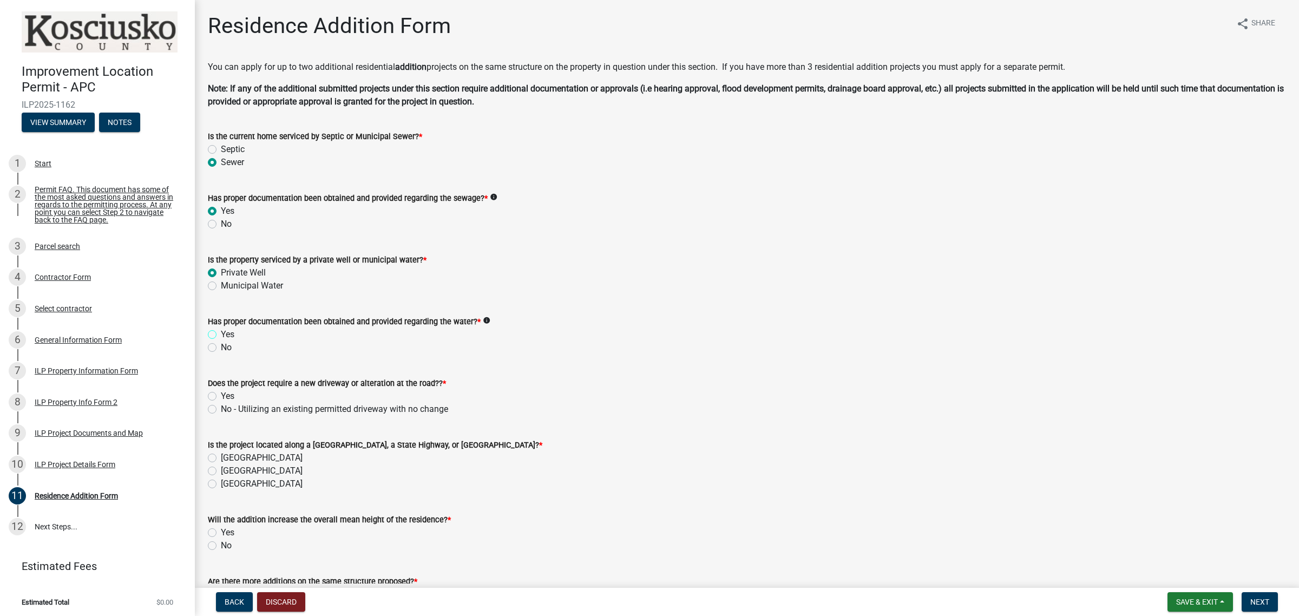
click at [227, 334] on input "Yes" at bounding box center [224, 331] width 7 height 7
radio input "true"
click at [275, 407] on label "No - Utilizing an existing permitted driveway with no change" at bounding box center [334, 409] width 227 height 13
click at [228, 407] on input "No - Utilizing an existing permitted driveway with no change" at bounding box center [224, 406] width 7 height 7
radio input "true"
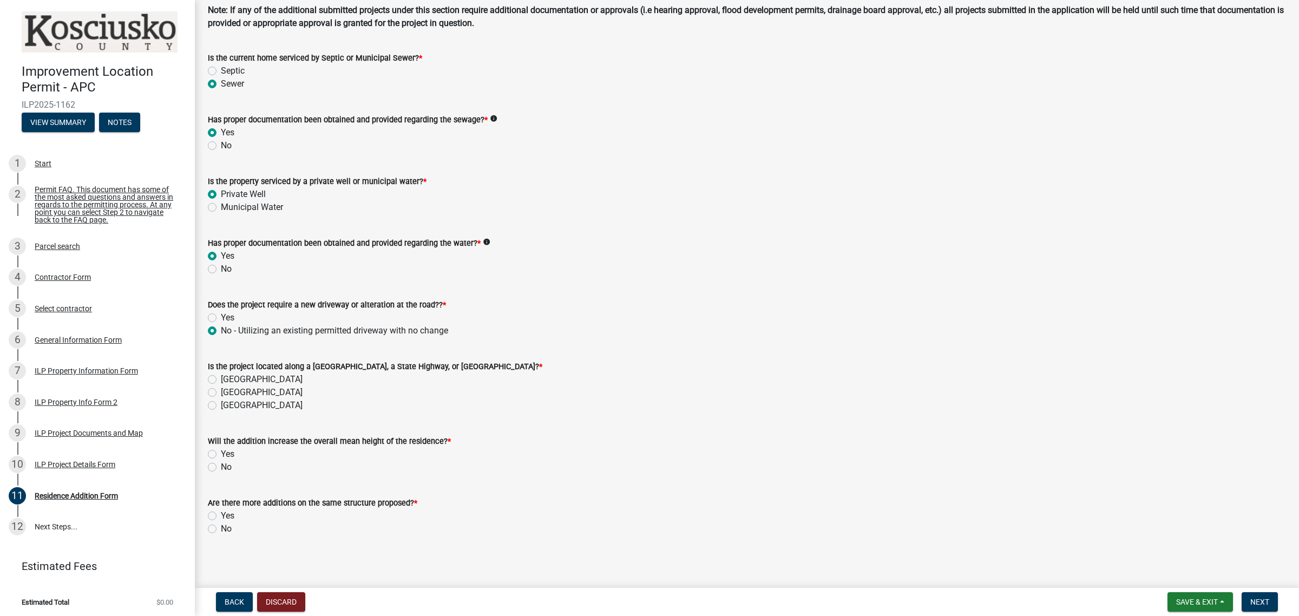
scroll to position [81, 0]
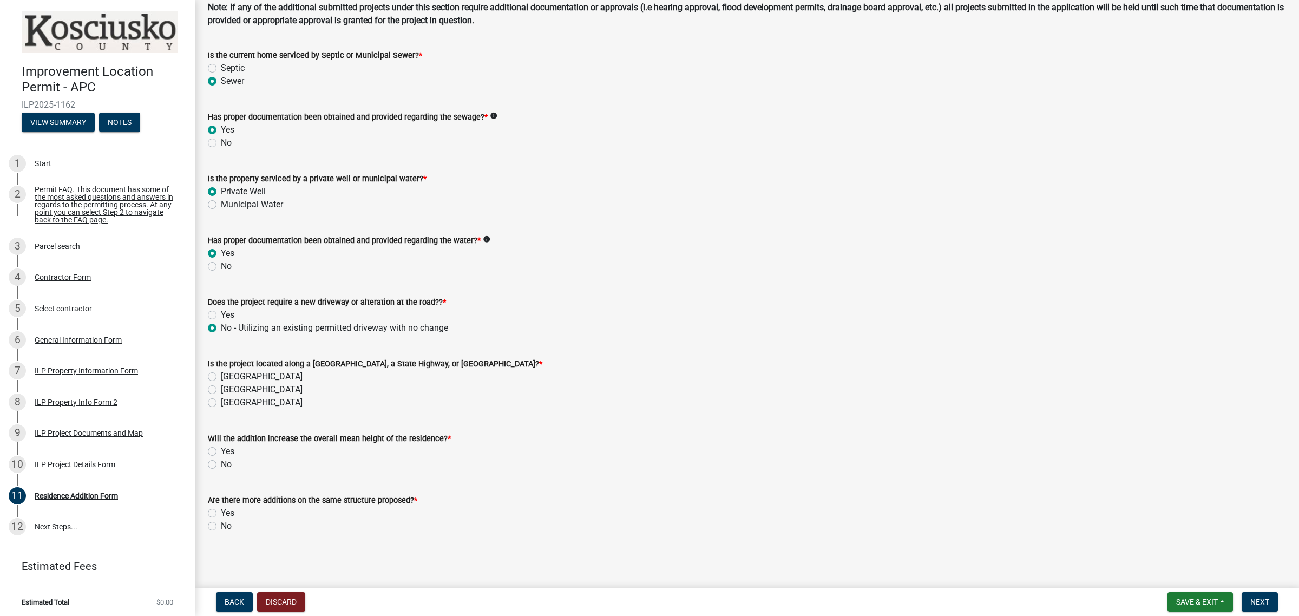
click at [233, 375] on label "[GEOGRAPHIC_DATA]" at bounding box center [262, 376] width 82 height 13
click at [228, 375] on input "[GEOGRAPHIC_DATA]" at bounding box center [224, 373] width 7 height 7
radio input "true"
click at [225, 463] on label "No" at bounding box center [226, 464] width 11 height 13
click at [225, 463] on input "No" at bounding box center [224, 461] width 7 height 7
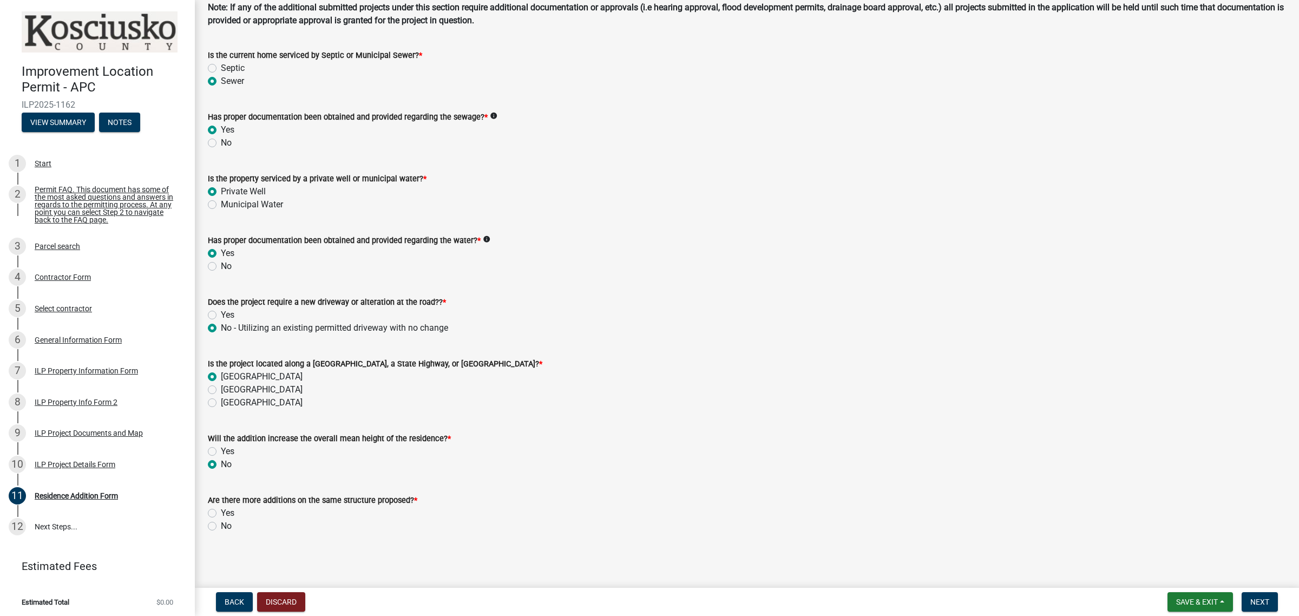
radio input "true"
click at [226, 527] on label "No" at bounding box center [226, 526] width 11 height 13
click at [226, 527] on input "No" at bounding box center [224, 523] width 7 height 7
radio input "true"
click at [1266, 602] on span "Next" at bounding box center [1260, 602] width 19 height 9
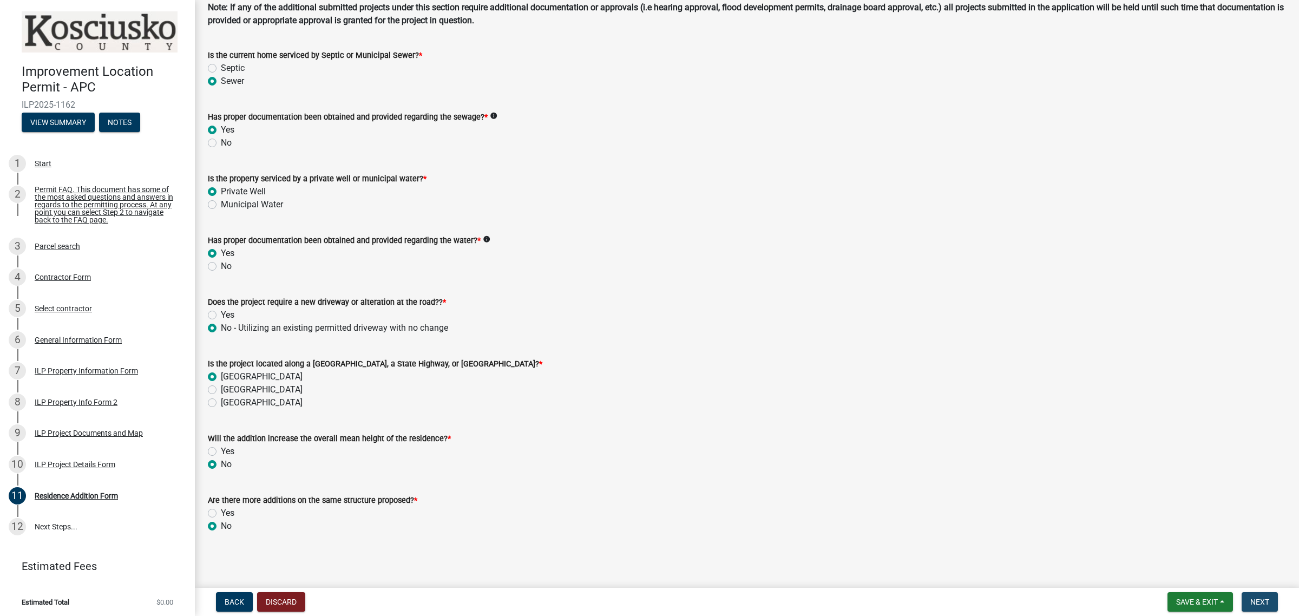
scroll to position [0, 0]
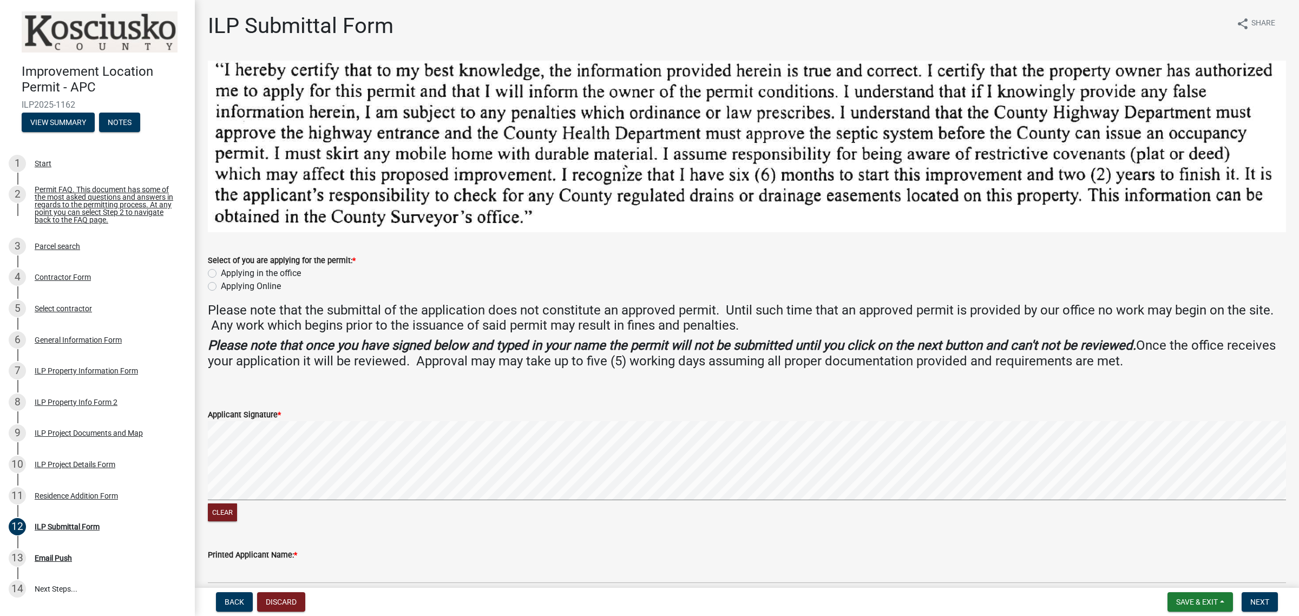
click at [262, 287] on label "Applying Online" at bounding box center [251, 286] width 60 height 13
click at [228, 287] on input "Applying Online" at bounding box center [224, 283] width 7 height 7
radio input "true"
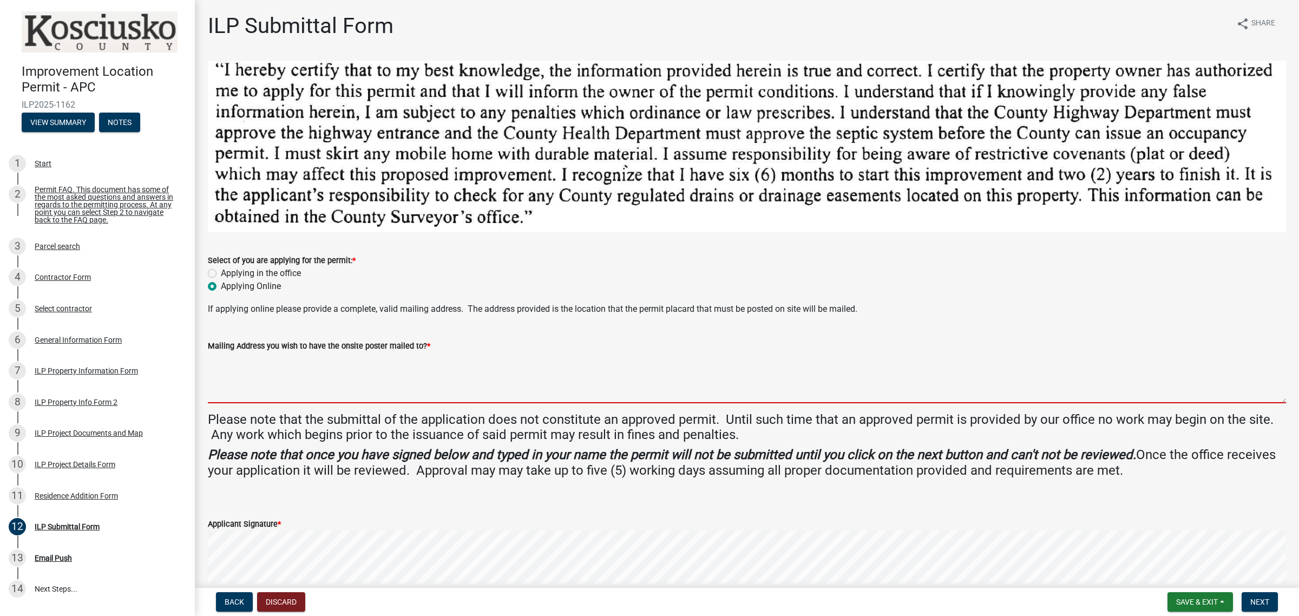
click at [290, 379] on textarea "Mailing Address you wish to have the onsite poster mailed to? *" at bounding box center [747, 377] width 1079 height 51
type textarea "[STREET_ADDRESS][PERSON_NAME][US_STATE]"
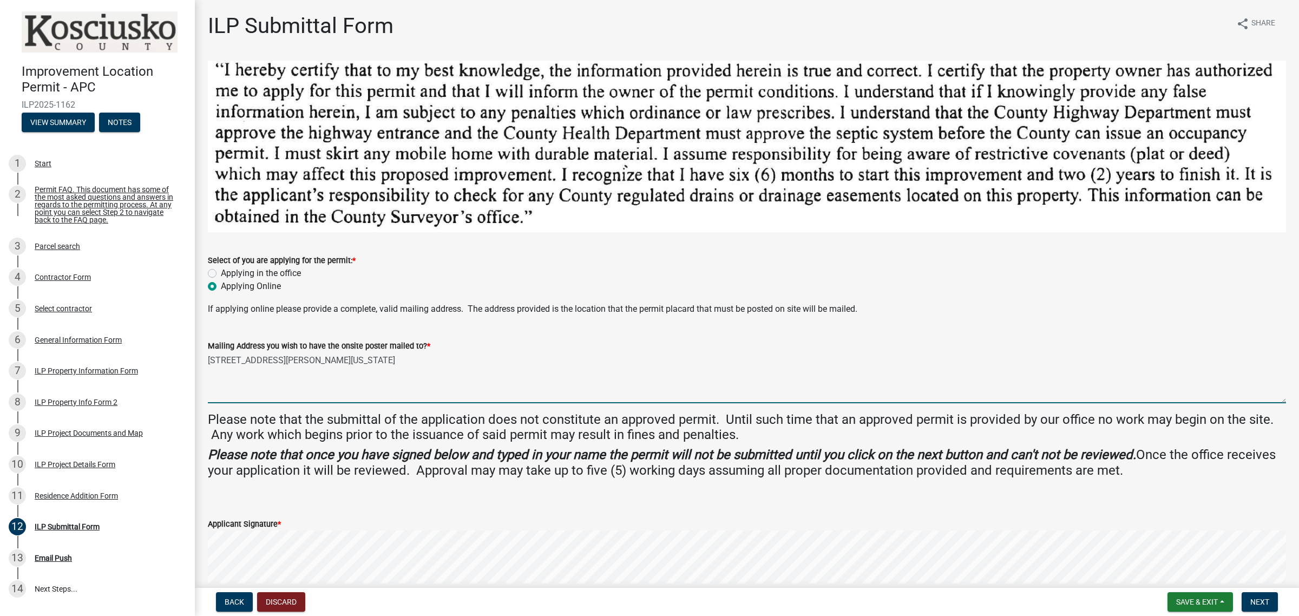
type input "[PERSON_NAME]"
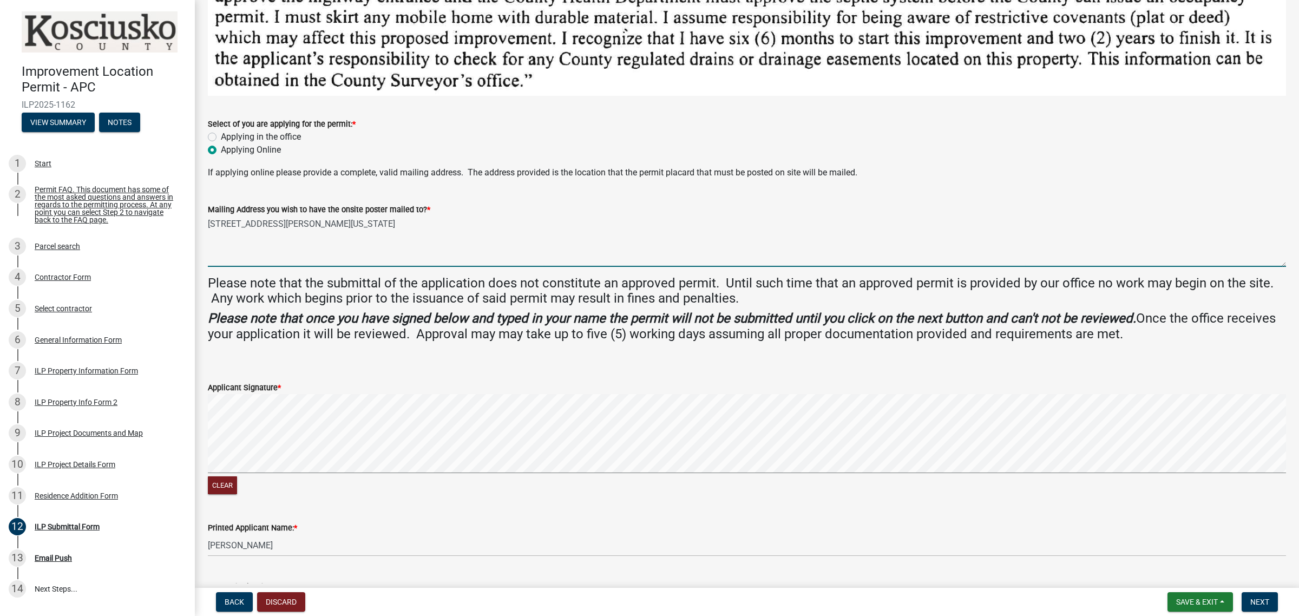
scroll to position [217, 0]
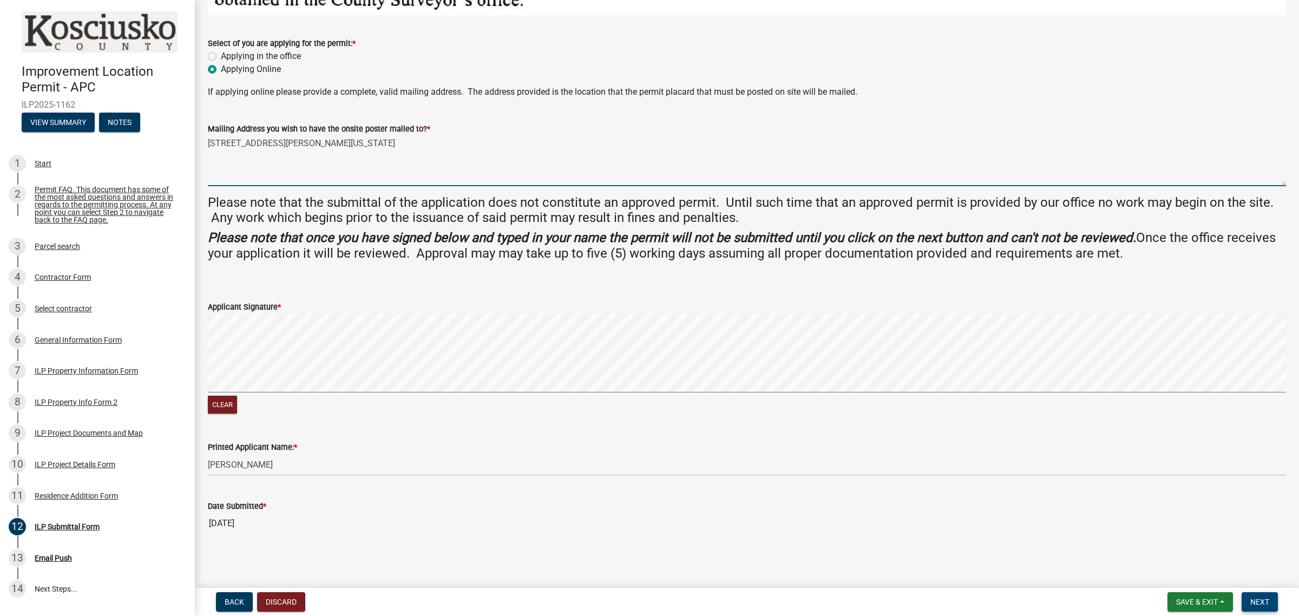
click at [1260, 602] on span "Next" at bounding box center [1260, 602] width 19 height 9
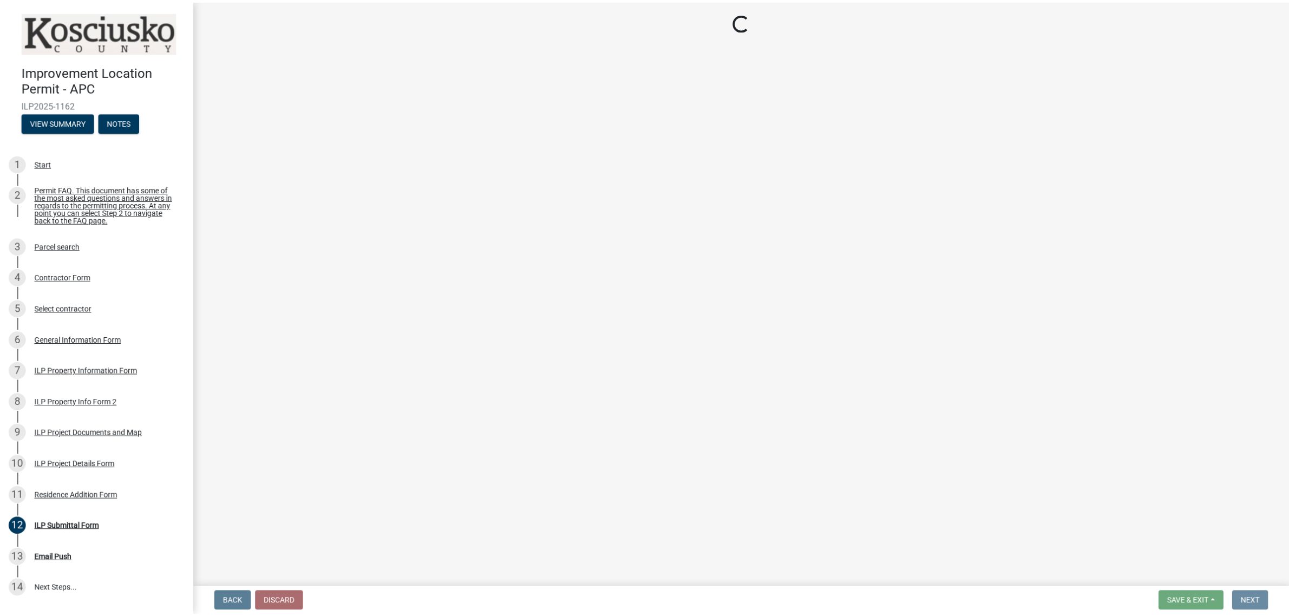
scroll to position [0, 0]
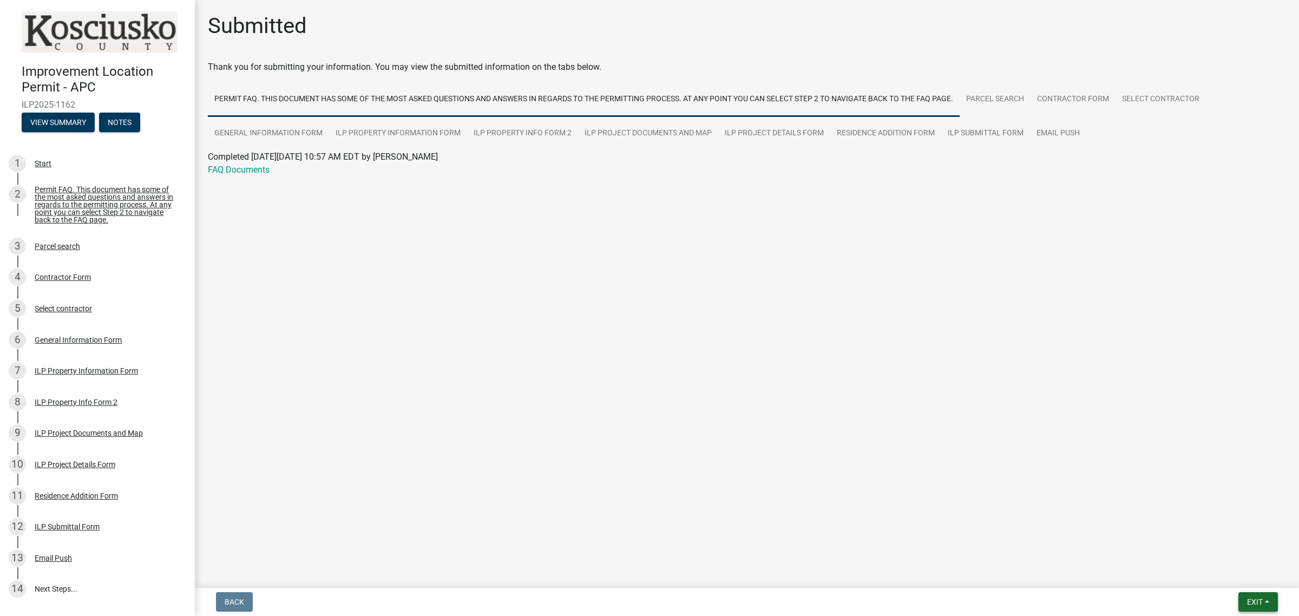
click at [1252, 599] on span "Exit" at bounding box center [1255, 602] width 16 height 9
click at [1240, 566] on button "Save & Exit" at bounding box center [1235, 574] width 87 height 26
